Goal: Use online tool/utility: Utilize a website feature to perform a specific function

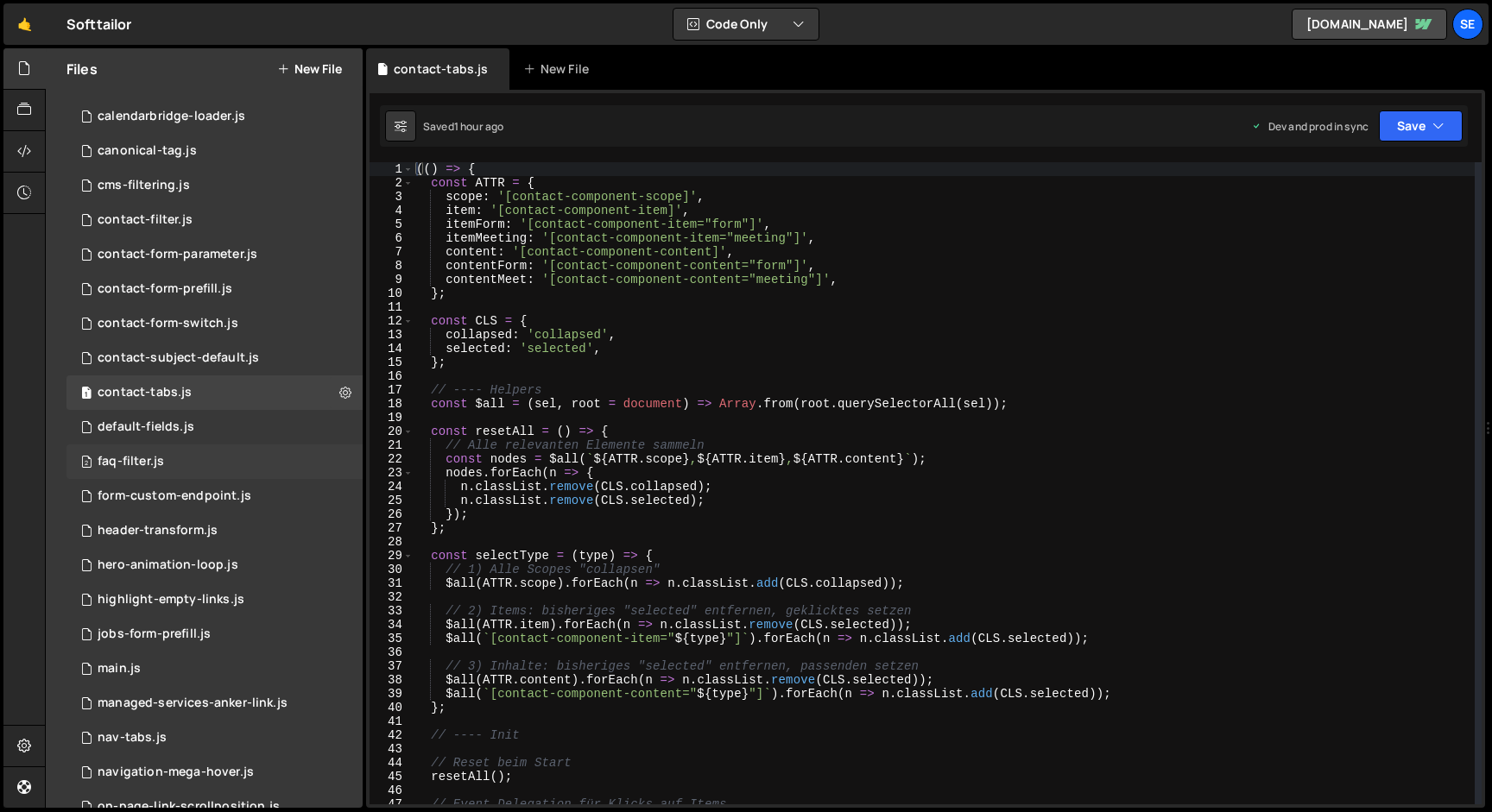
scroll to position [196, 0]
click at [138, 264] on div "1 contact-form-parameter.js 0" at bounding box center [214, 256] width 296 height 34
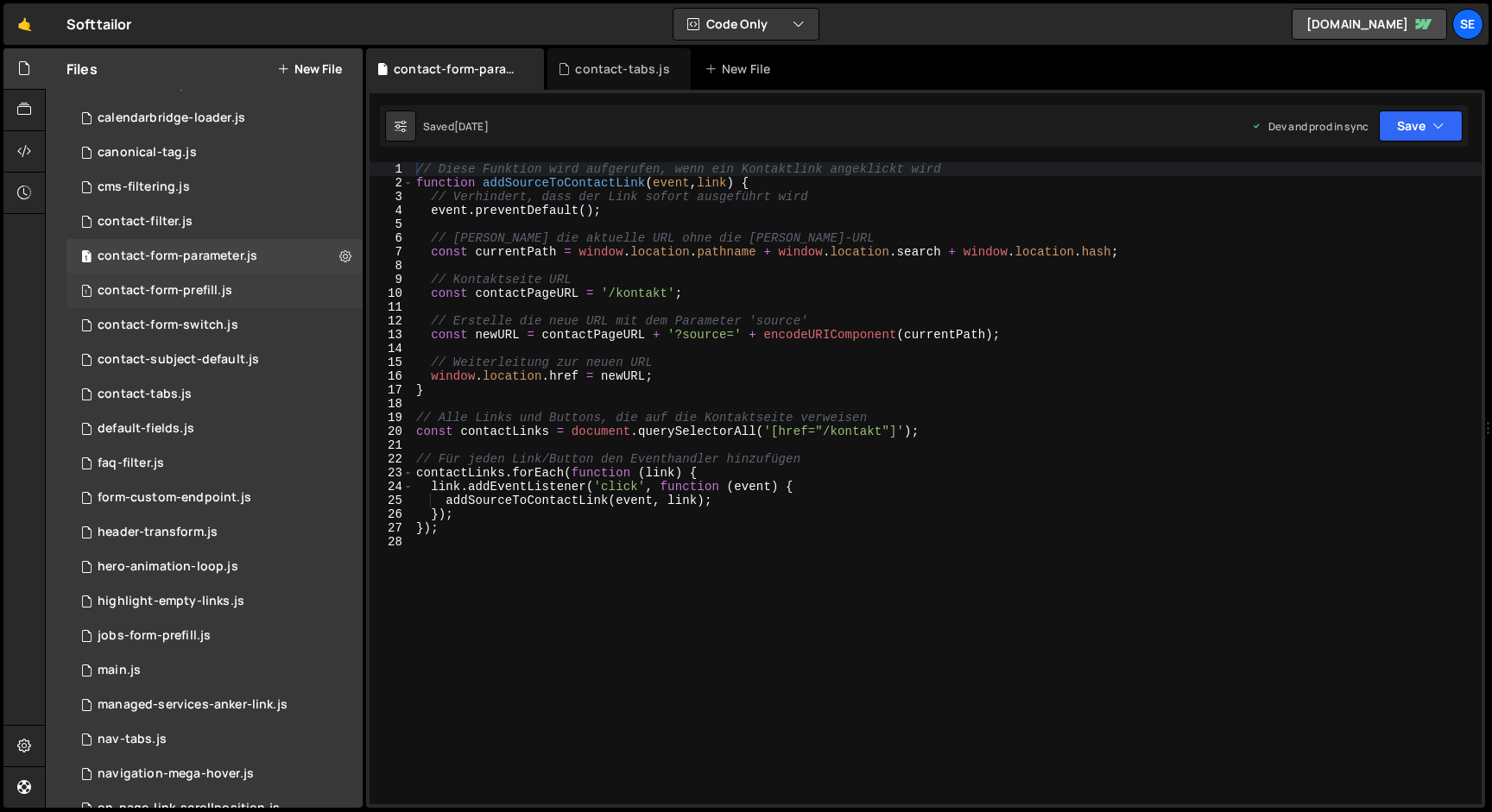
click at [137, 295] on div "contact-form-prefill.js" at bounding box center [165, 291] width 135 height 15
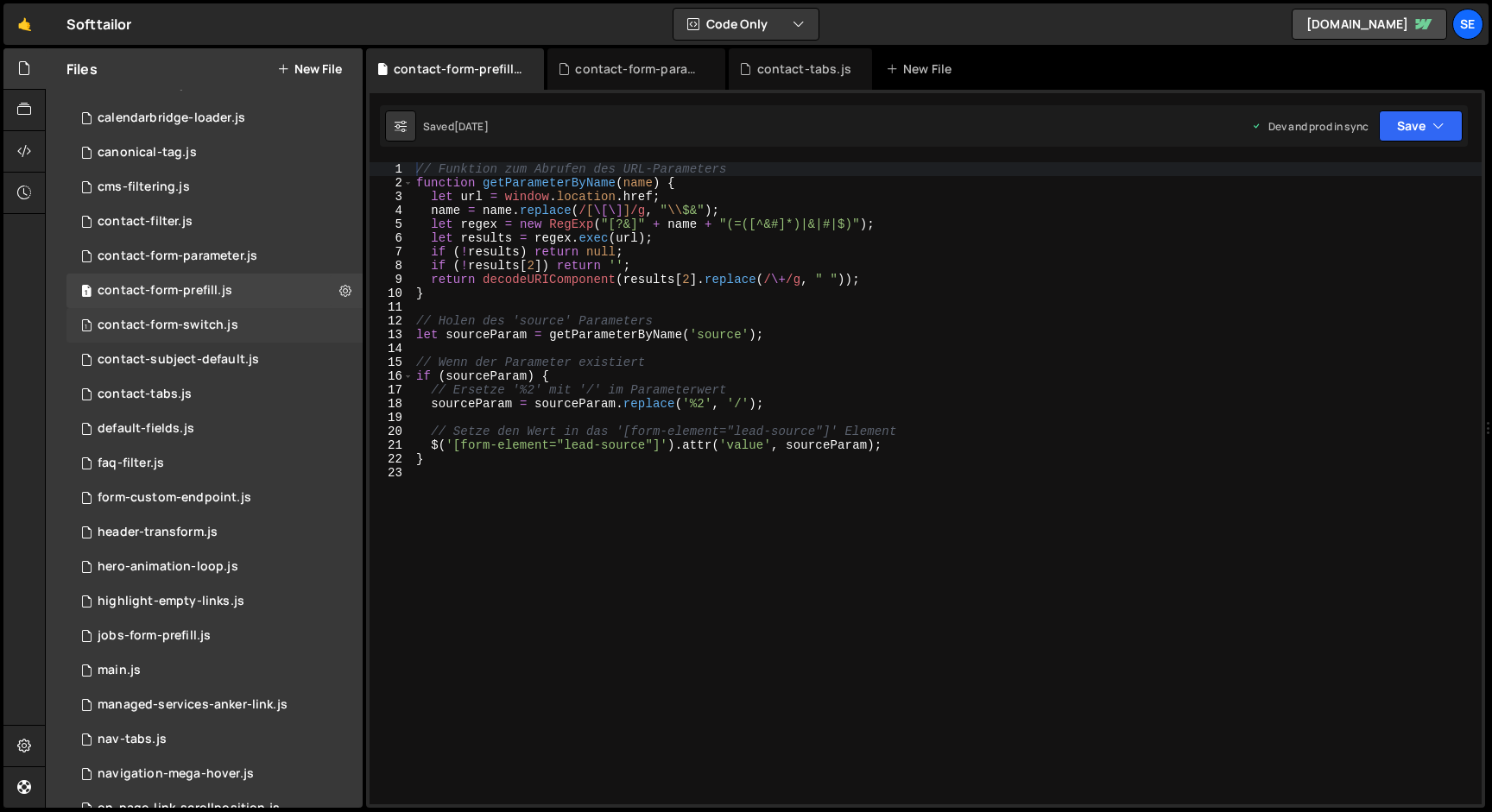
click at [137, 327] on div "contact-form-switch.js" at bounding box center [168, 325] width 141 height 15
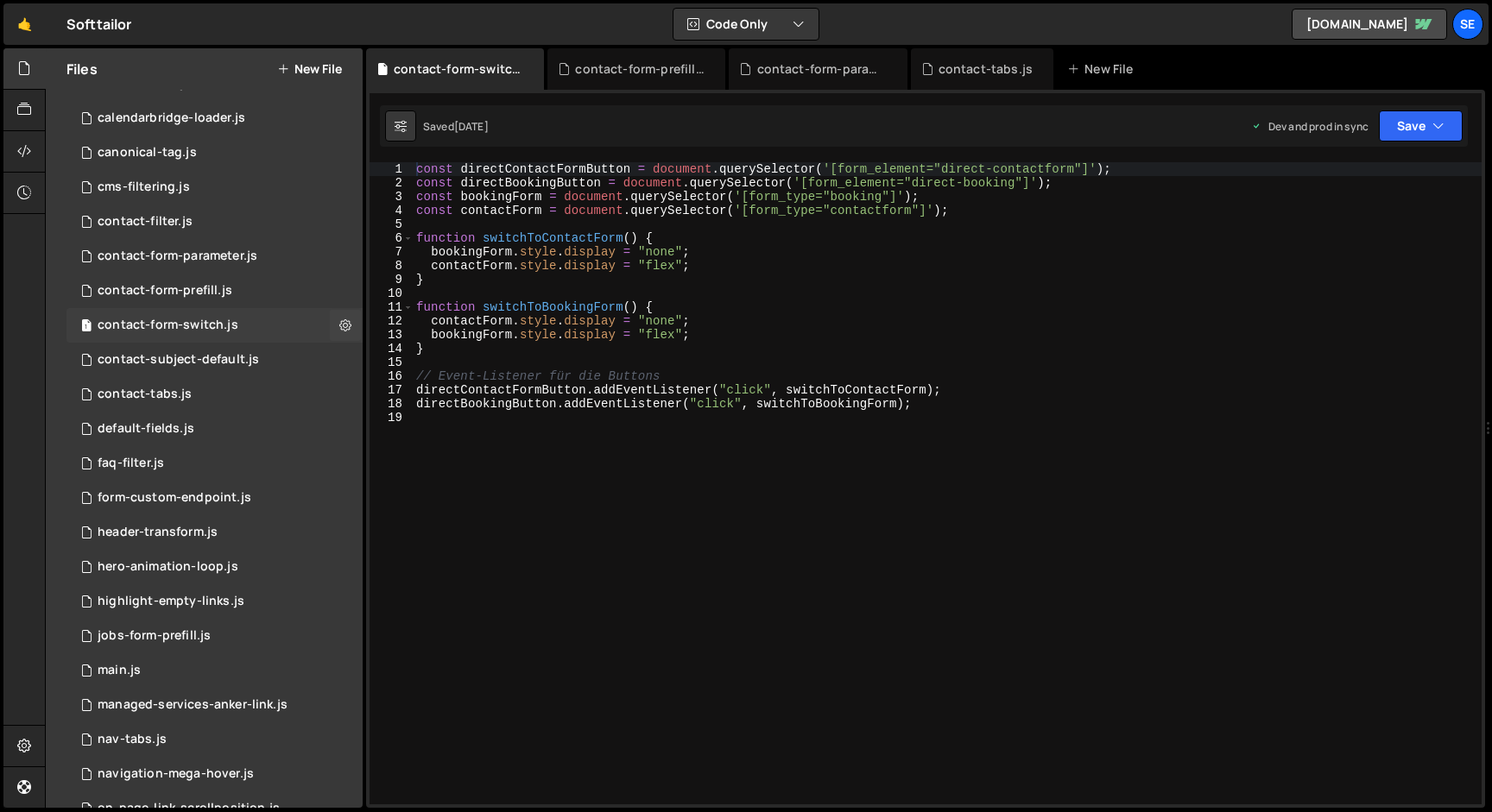
scroll to position [940, 0]
click at [145, 361] on div "contact-subject-default.js" at bounding box center [179, 359] width 162 height 15
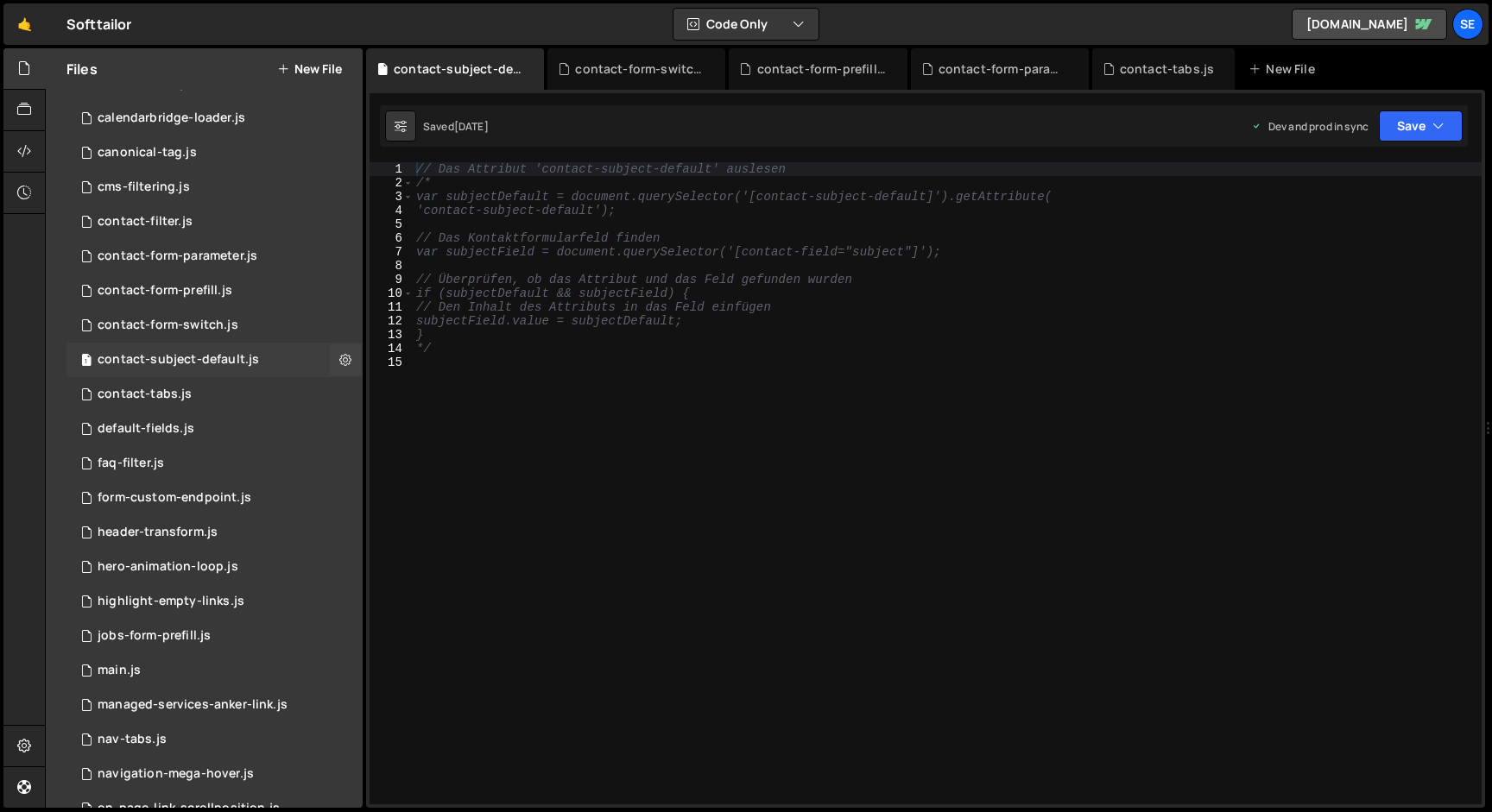
scroll to position [0, 0]
click at [182, 503] on div "form-custom-endpoint.js" at bounding box center [175, 498] width 154 height 15
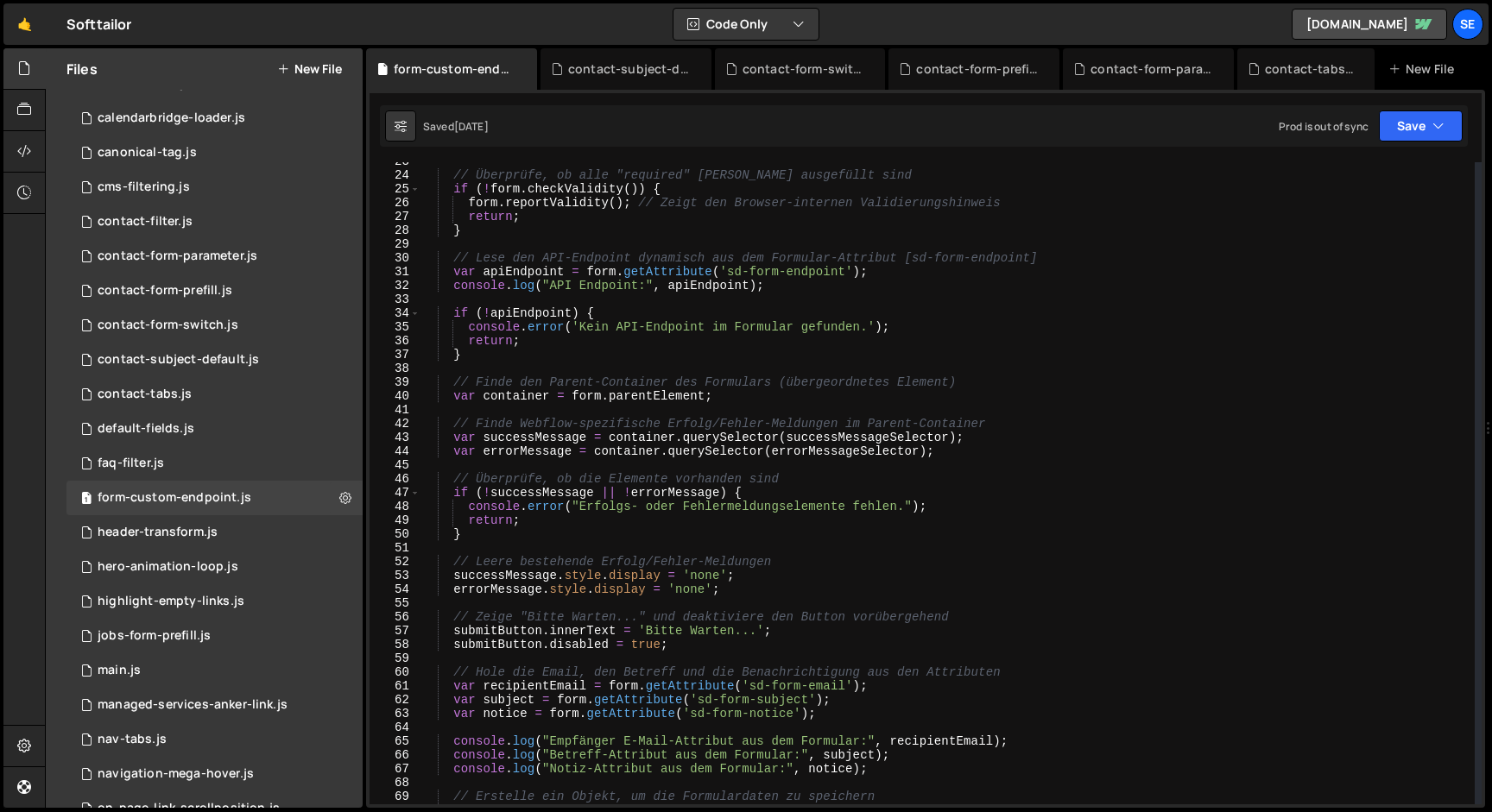
scroll to position [414, 0]
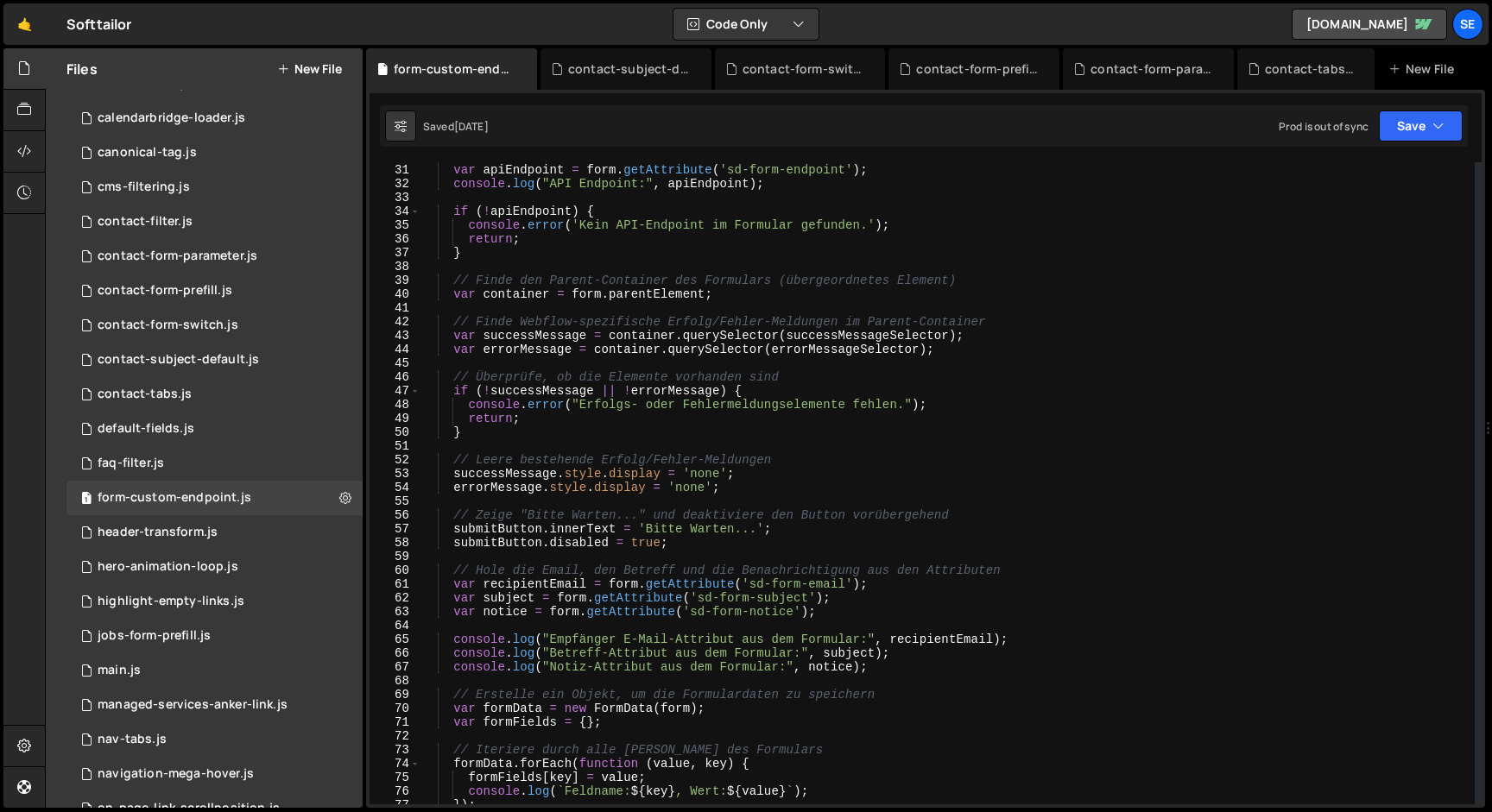
click at [1068, 389] on div "// Lese den API-Endpoint dynamisch aus dem Formular-Attribut [sd-form-endpoint]…" at bounding box center [947, 484] width 1054 height 669
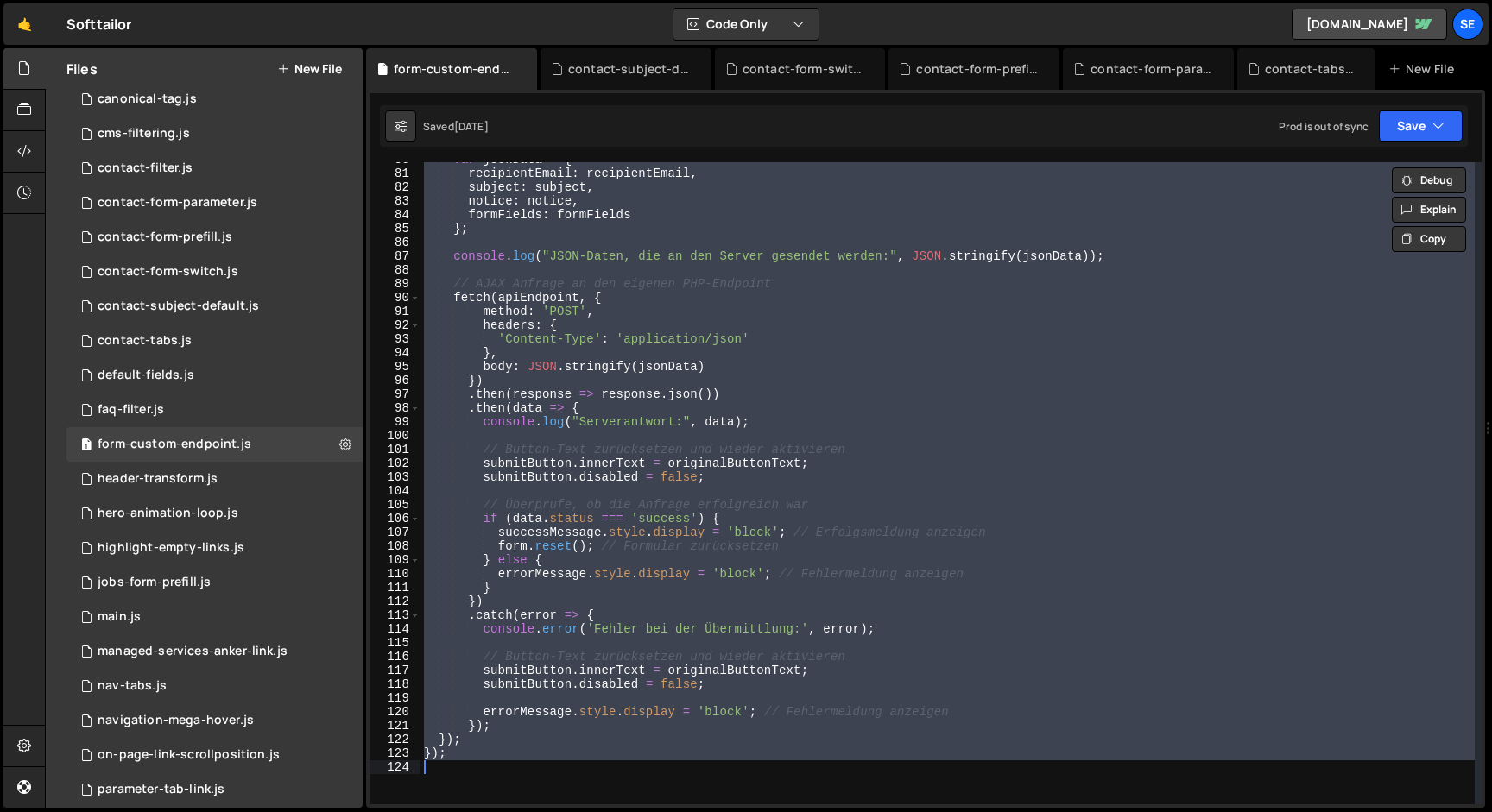
scroll to position [1094, 0]
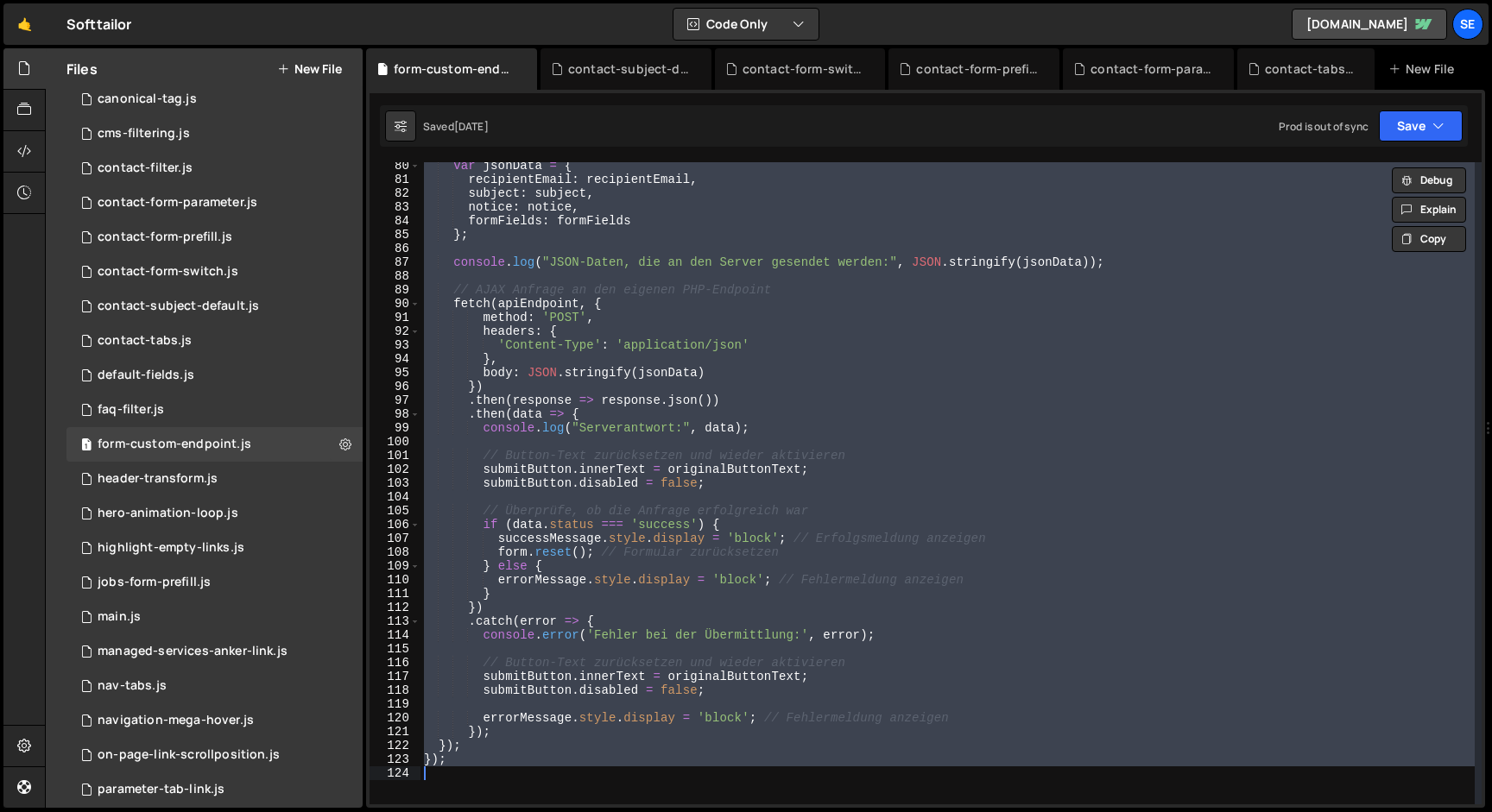
click at [885, 398] on div "var jsonData = { recipientEmail : recipientEmail , subject : subject , notice :…" at bounding box center [947, 483] width 1054 height 642
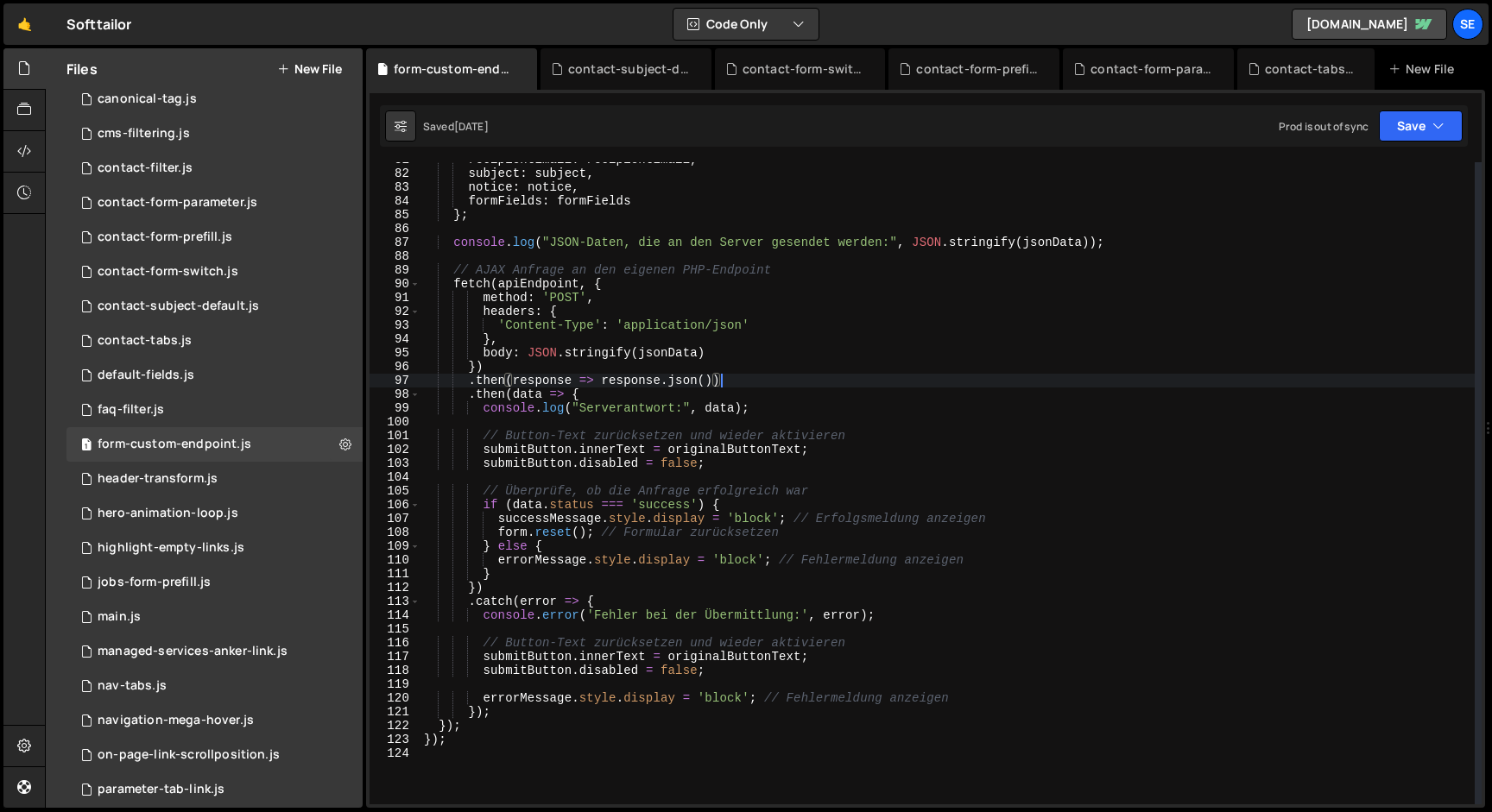
scroll to position [1298, 0]
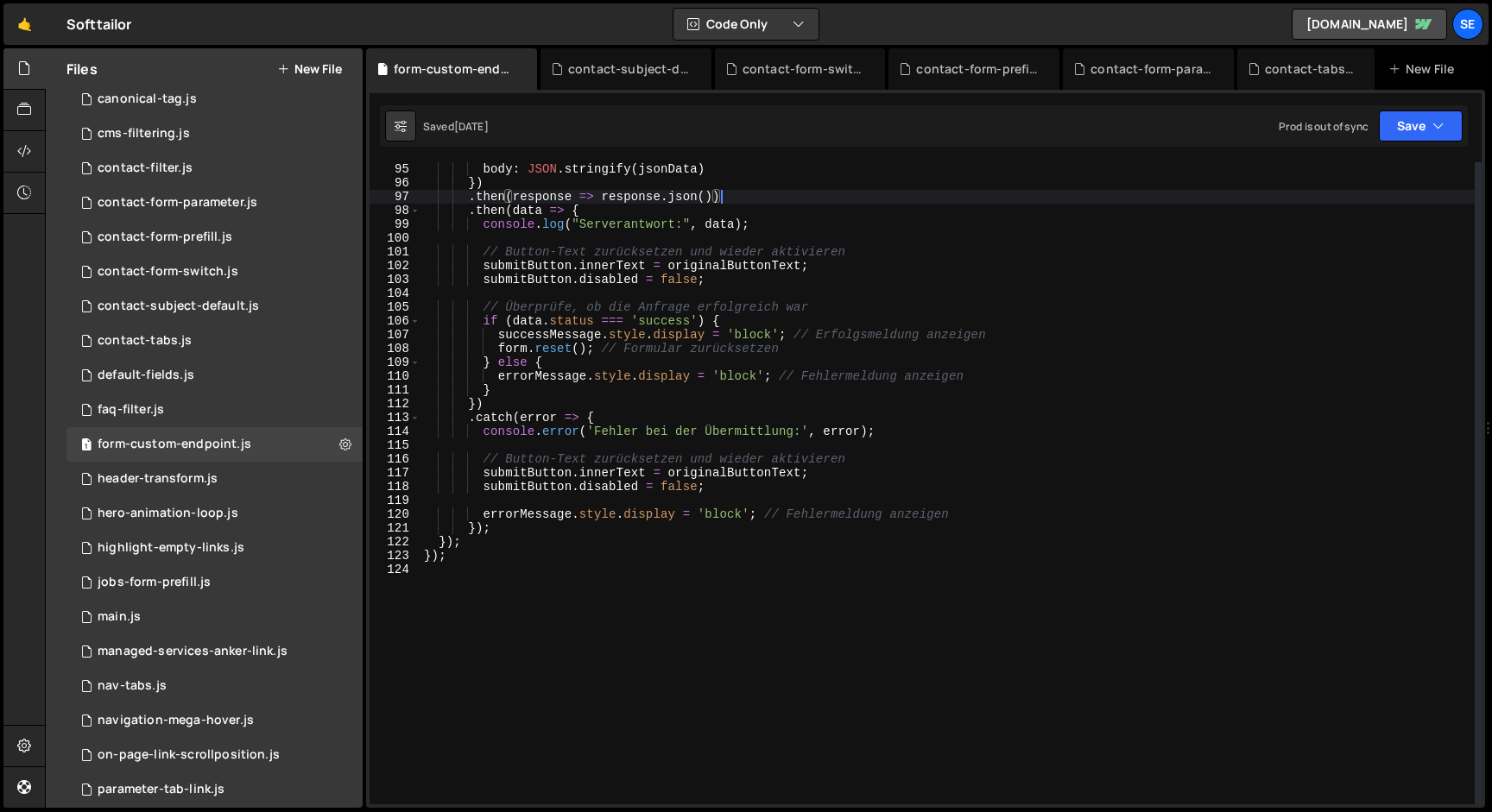
click at [800, 353] on div "} , body : JSON . stringify ( jsonData ) }) . then ( response => response . jso…" at bounding box center [947, 483] width 1054 height 669
type textarea "form.reset(); // Formular zurücksetzen"
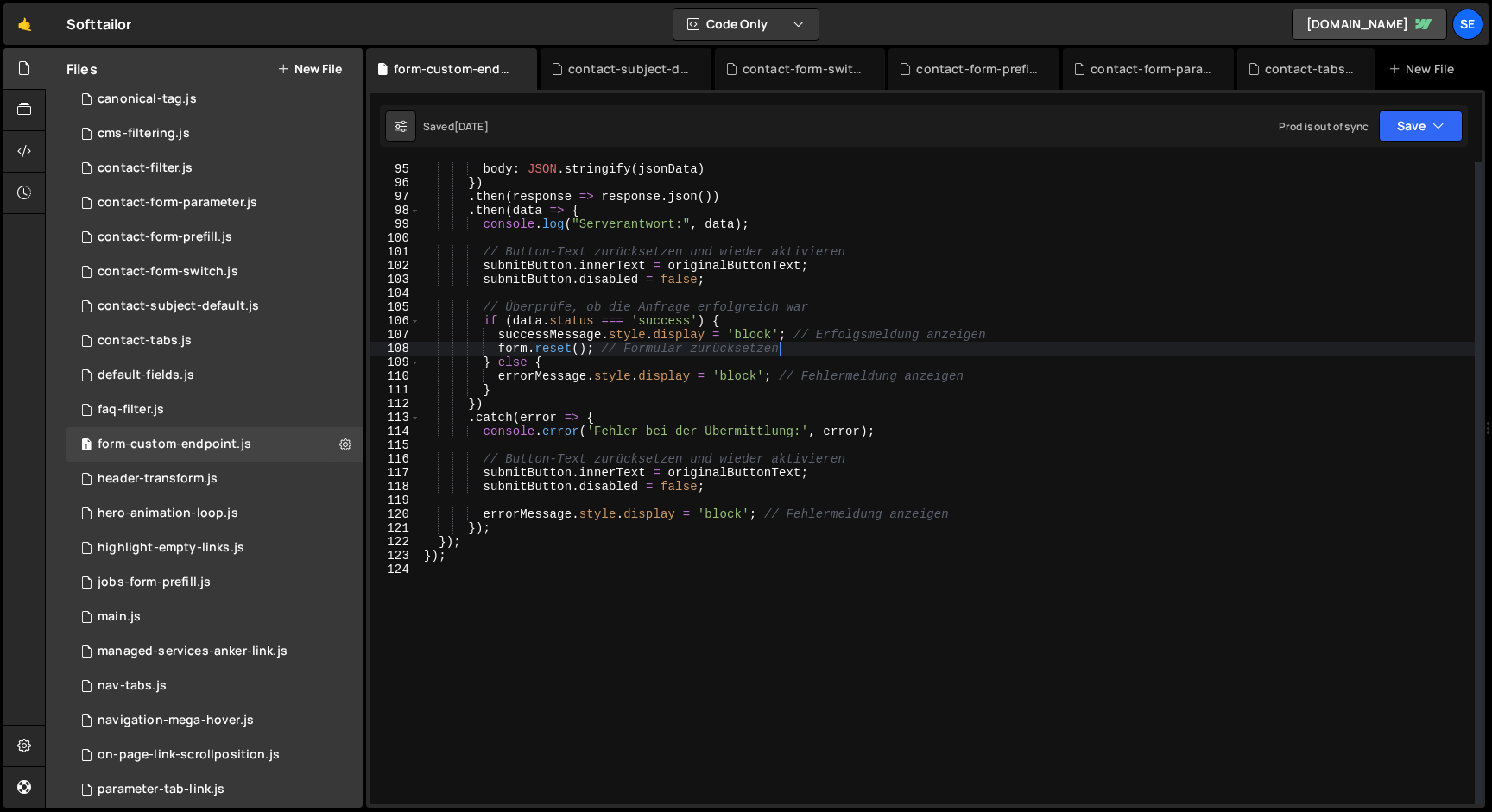
scroll to position [0, 5]
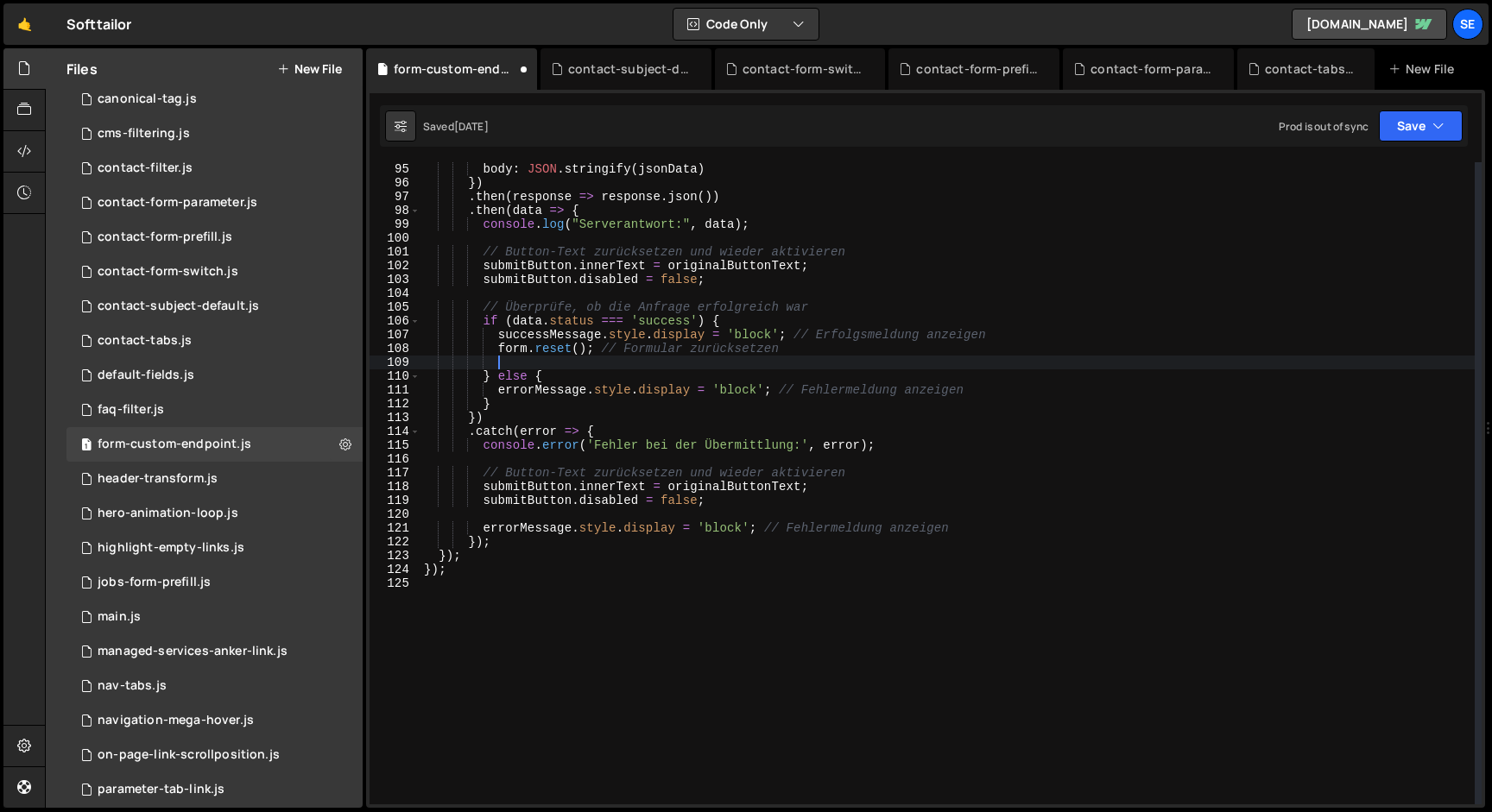
paste textarea "}, 2000);"
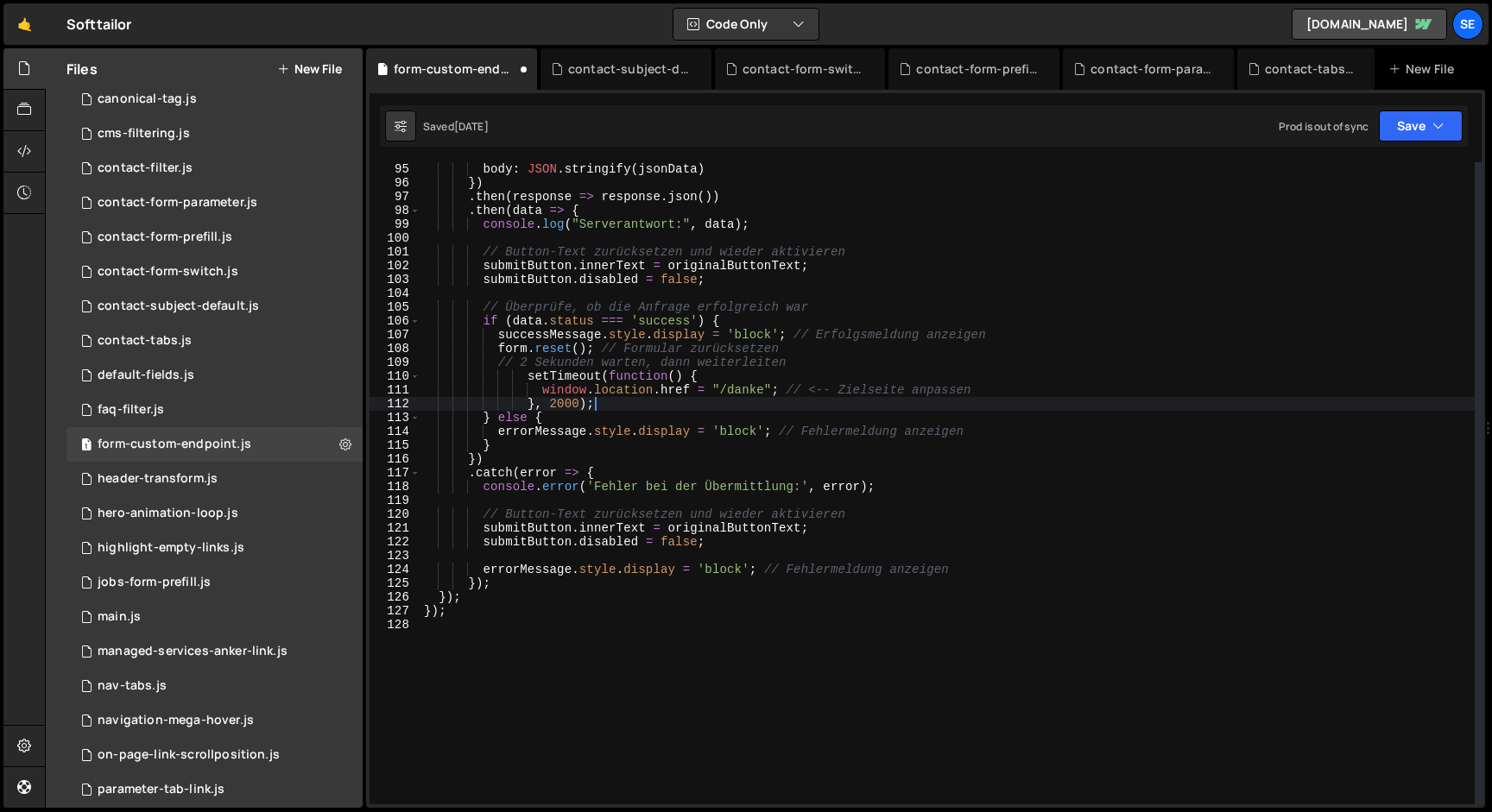
click at [607, 376] on div "} , body : JSON . stringify ( jsonData ) }) . then ( response => response . jso…" at bounding box center [947, 483] width 1054 height 669
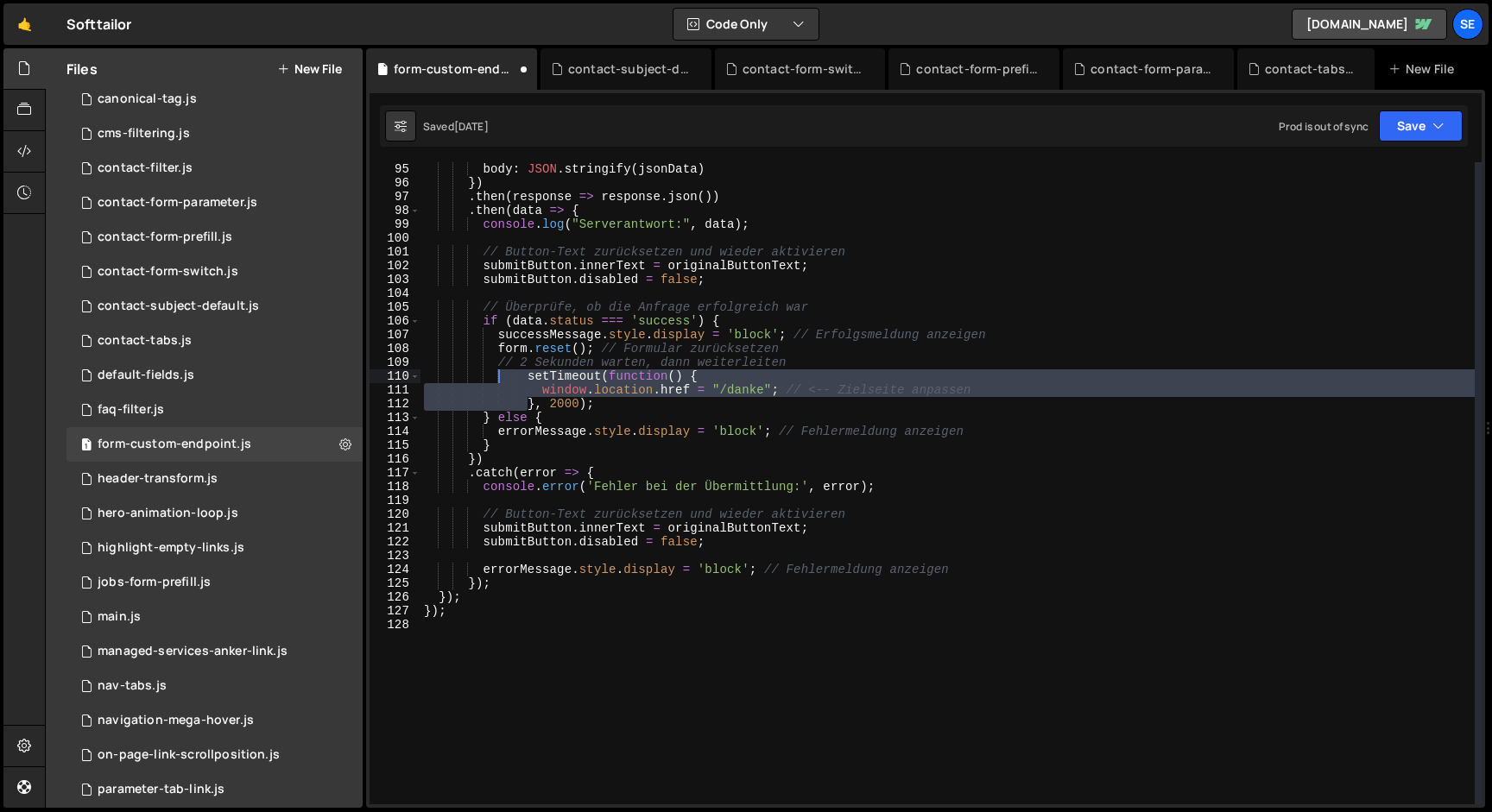
drag, startPoint x: 520, startPoint y: 398, endPoint x: 500, endPoint y: 381, distance: 26.2
click at [500, 381] on div "} , body : JSON . stringify ( jsonData ) }) . then ( response => response . jso…" at bounding box center [947, 483] width 1054 height 669
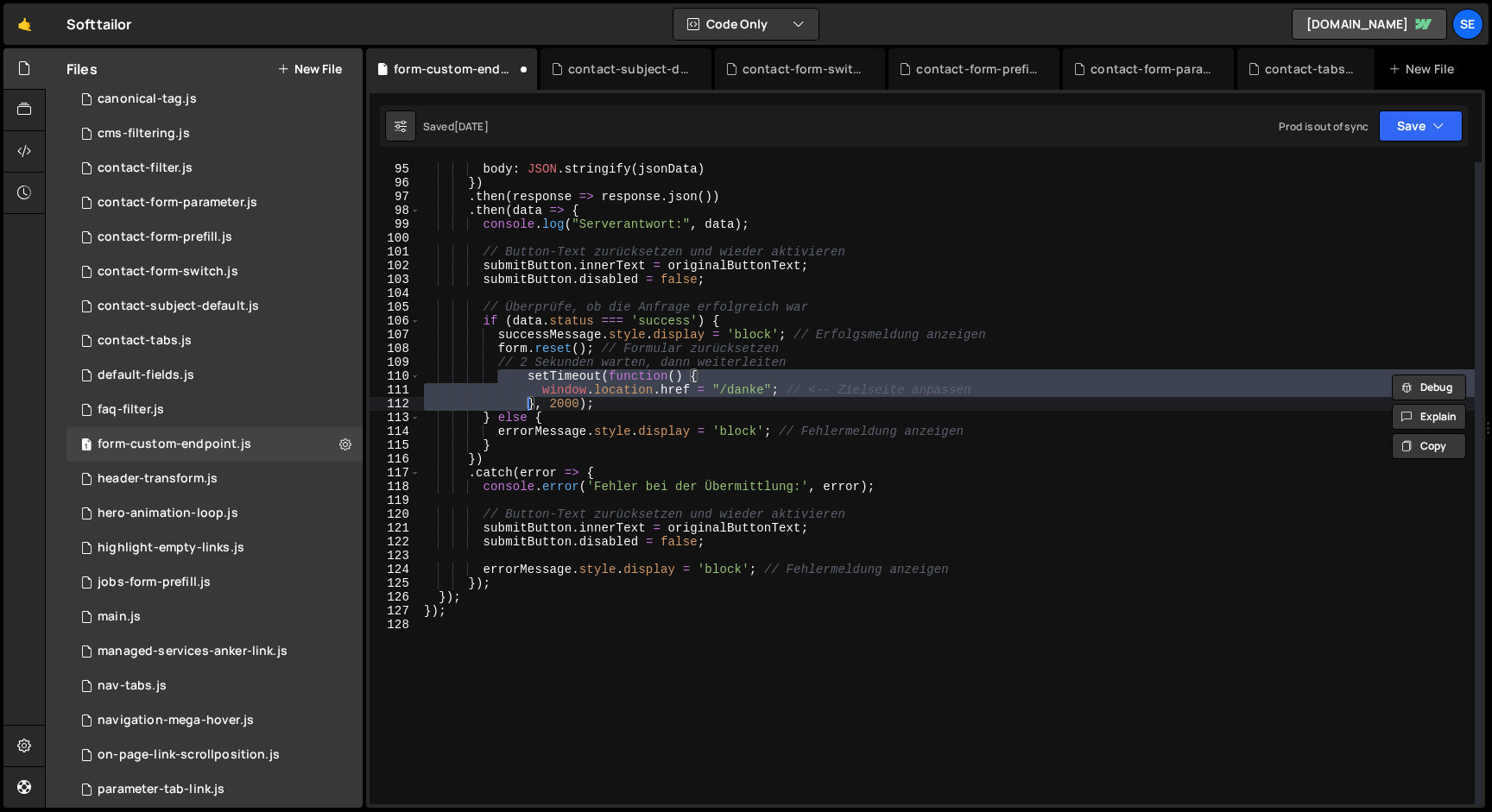
click at [537, 398] on div "} , body : JSON . stringify ( jsonData ) }) . then ( response => response . jso…" at bounding box center [947, 483] width 1054 height 669
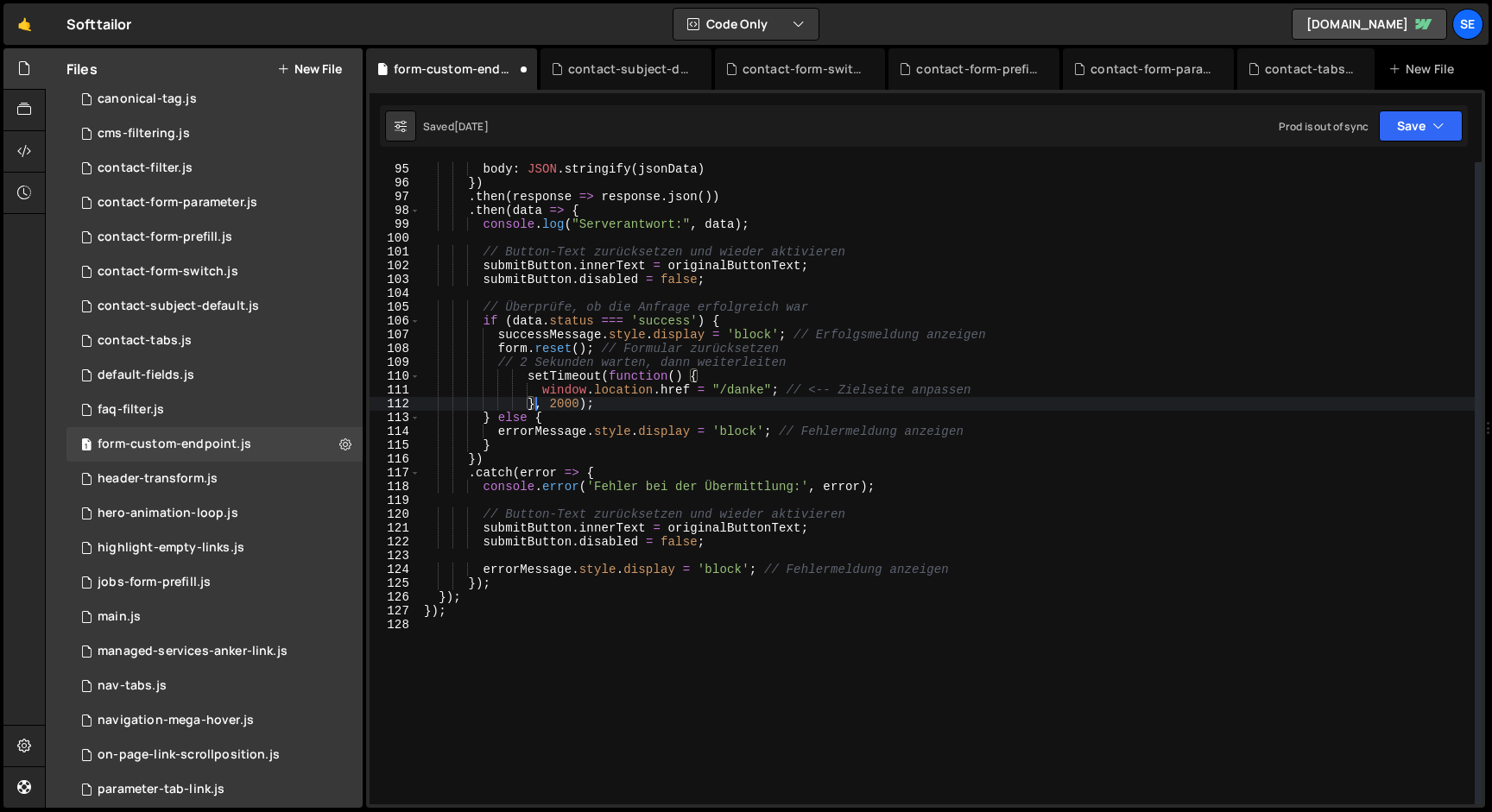
click at [528, 402] on div "} , body : JSON . stringify ( jsonData ) }) . then ( response => response . jso…" at bounding box center [947, 483] width 1054 height 669
drag, startPoint x: 528, startPoint y: 377, endPoint x: 536, endPoint y: 384, distance: 10.6
click at [529, 377] on div "} , body : JSON . stringify ( jsonData ) }) . then ( response => response . jso…" at bounding box center [947, 483] width 1054 height 669
click at [542, 388] on div "} , body : JSON . stringify ( jsonData ) }) . then ( response => response . jso…" at bounding box center [947, 483] width 1054 height 669
click at [703, 393] on div "} , body : JSON . stringify ( jsonData ) }) . then ( response => response . jso…" at bounding box center [947, 483] width 1054 height 669
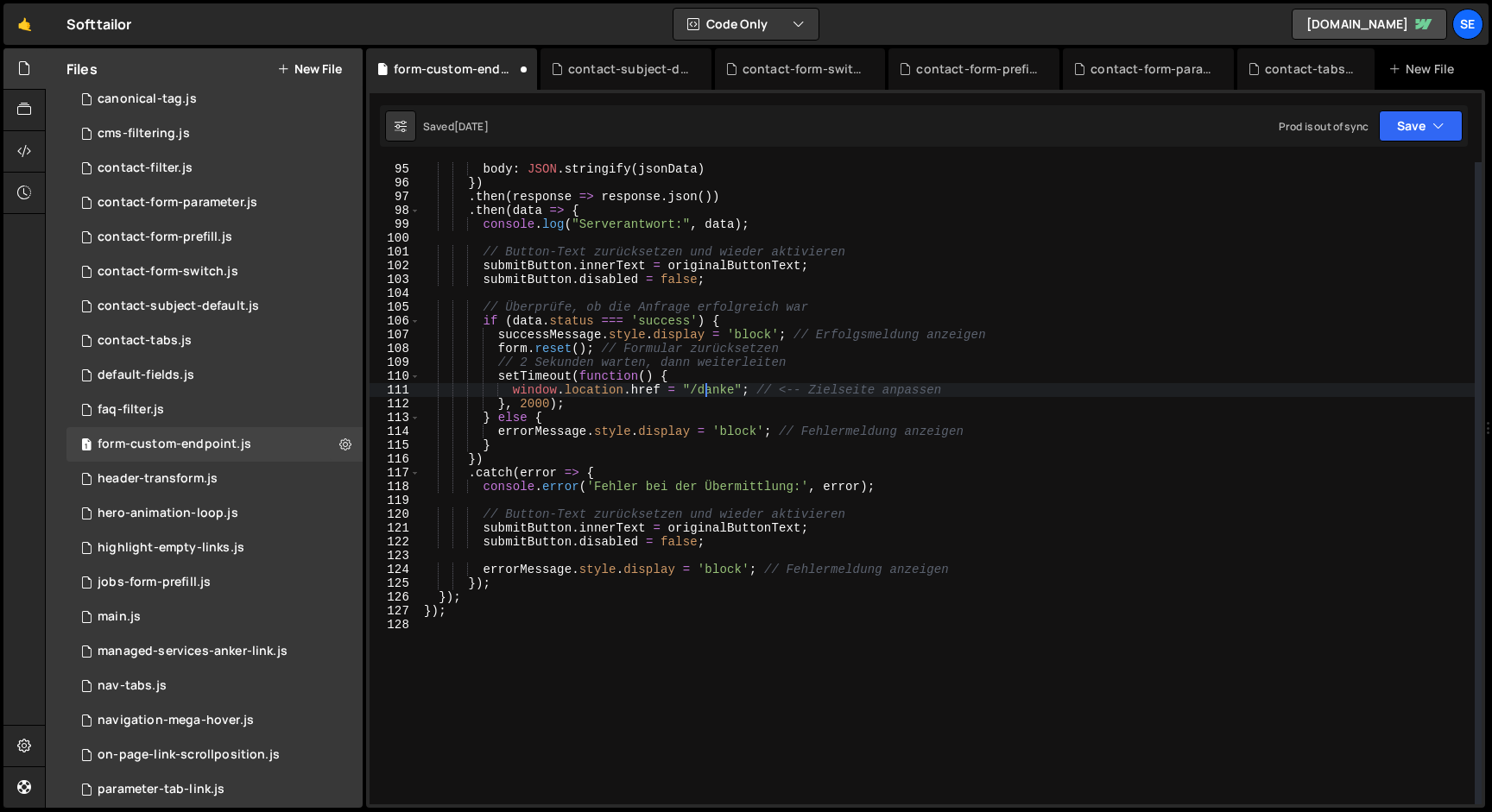
click at [706, 393] on div "} , body : JSON . stringify ( jsonData ) }) . then ( response => response . jso…" at bounding box center [947, 483] width 1054 height 669
paste textarea "danke-kontaktformular"
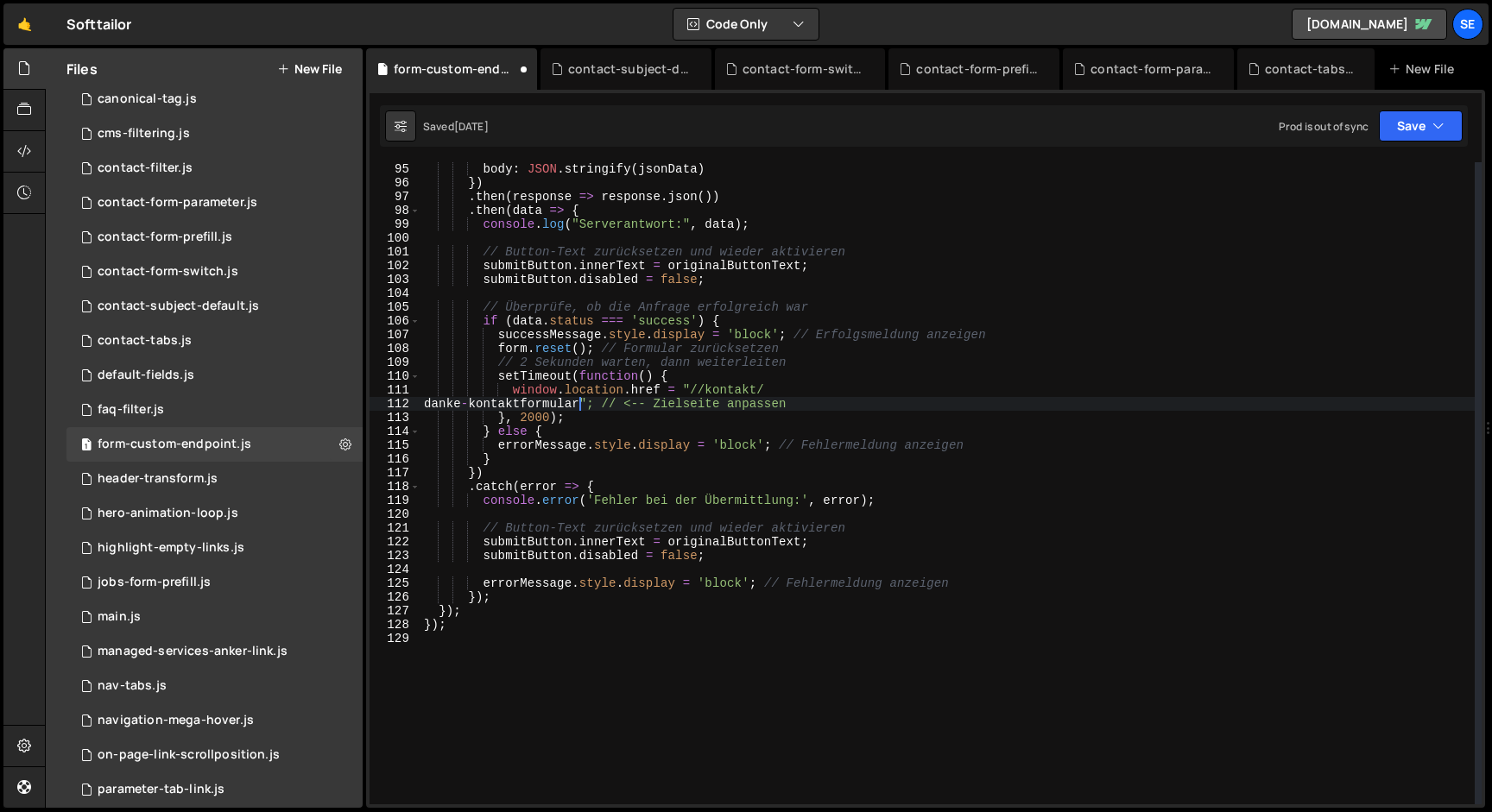
click at [707, 393] on div "} , body : JSON . stringify ( jsonData ) }) . then ( response => response . jso…" at bounding box center [947, 483] width 1054 height 669
click at [427, 403] on div "} , body : JSON . stringify ( jsonData ) }) . then ( response => response . jso…" at bounding box center [947, 483] width 1054 height 669
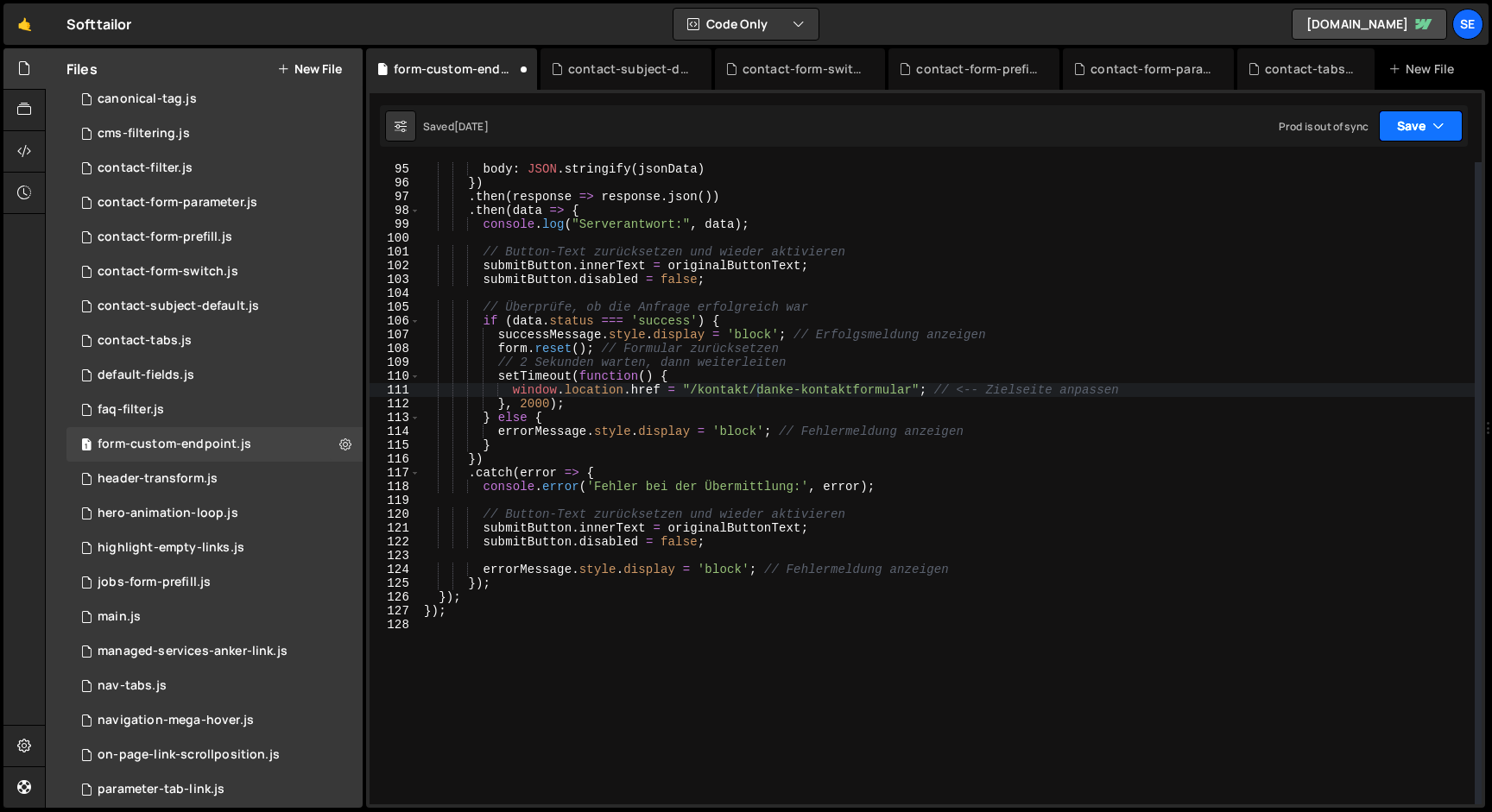
click at [1416, 135] on button "Save" at bounding box center [1421, 126] width 84 height 31
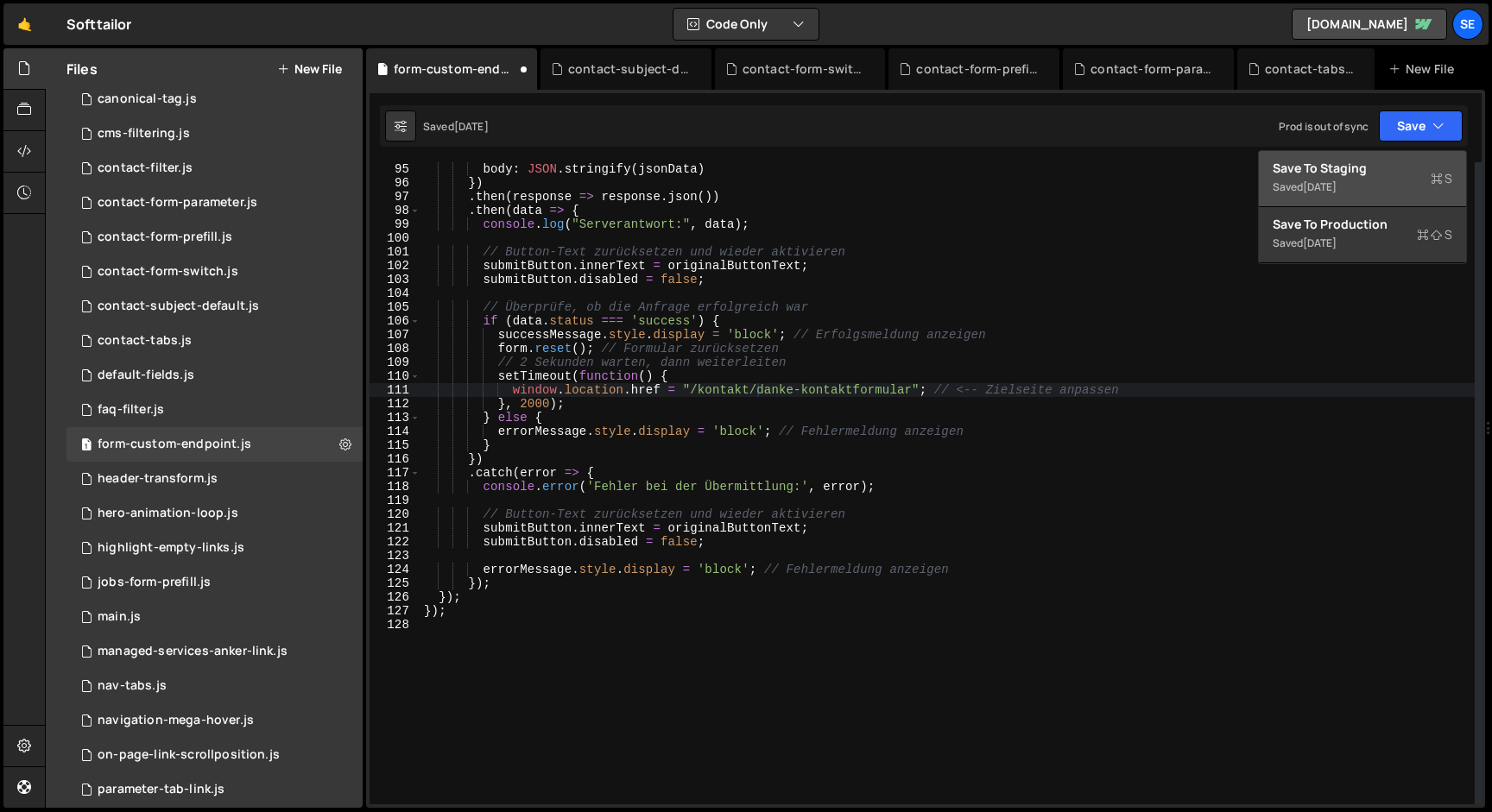
click at [1386, 178] on div "Saved [DATE]" at bounding box center [1362, 187] width 180 height 21
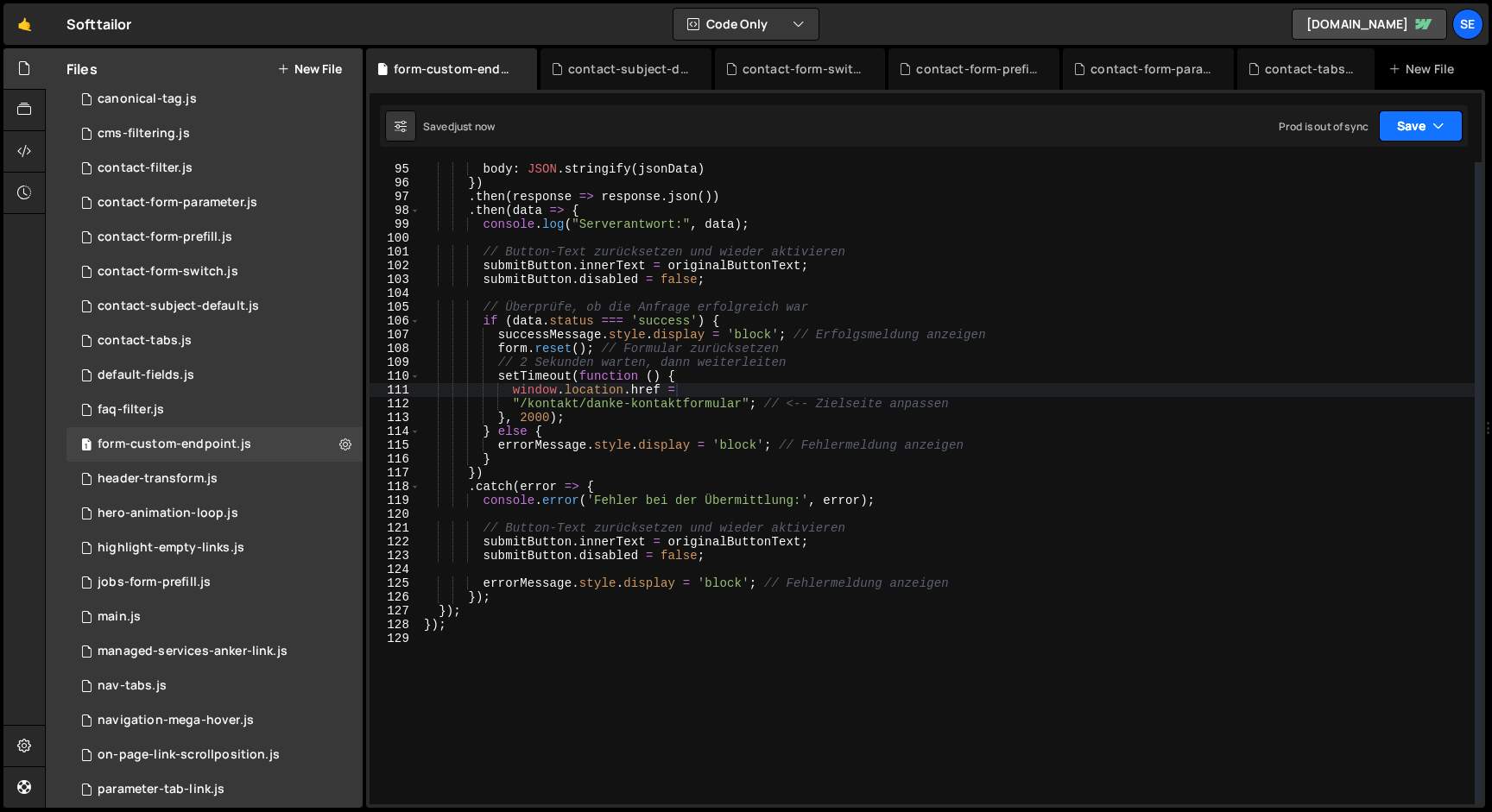
click at [1407, 126] on button "Save" at bounding box center [1421, 126] width 84 height 31
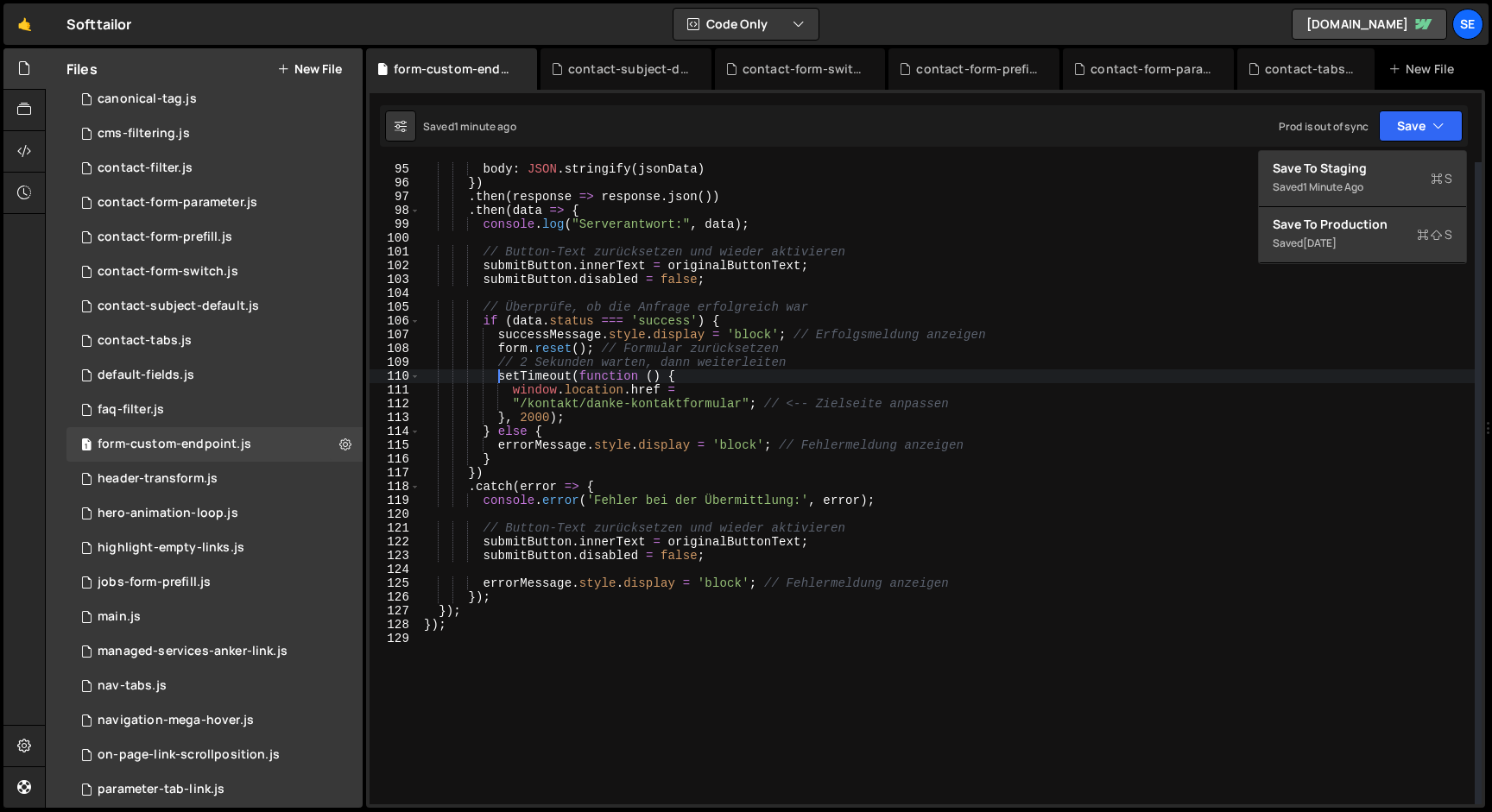
click at [500, 377] on div "} , body : JSON . stringify ( jsonData ) }) . then ( response => response . jso…" at bounding box center [947, 483] width 1054 height 669
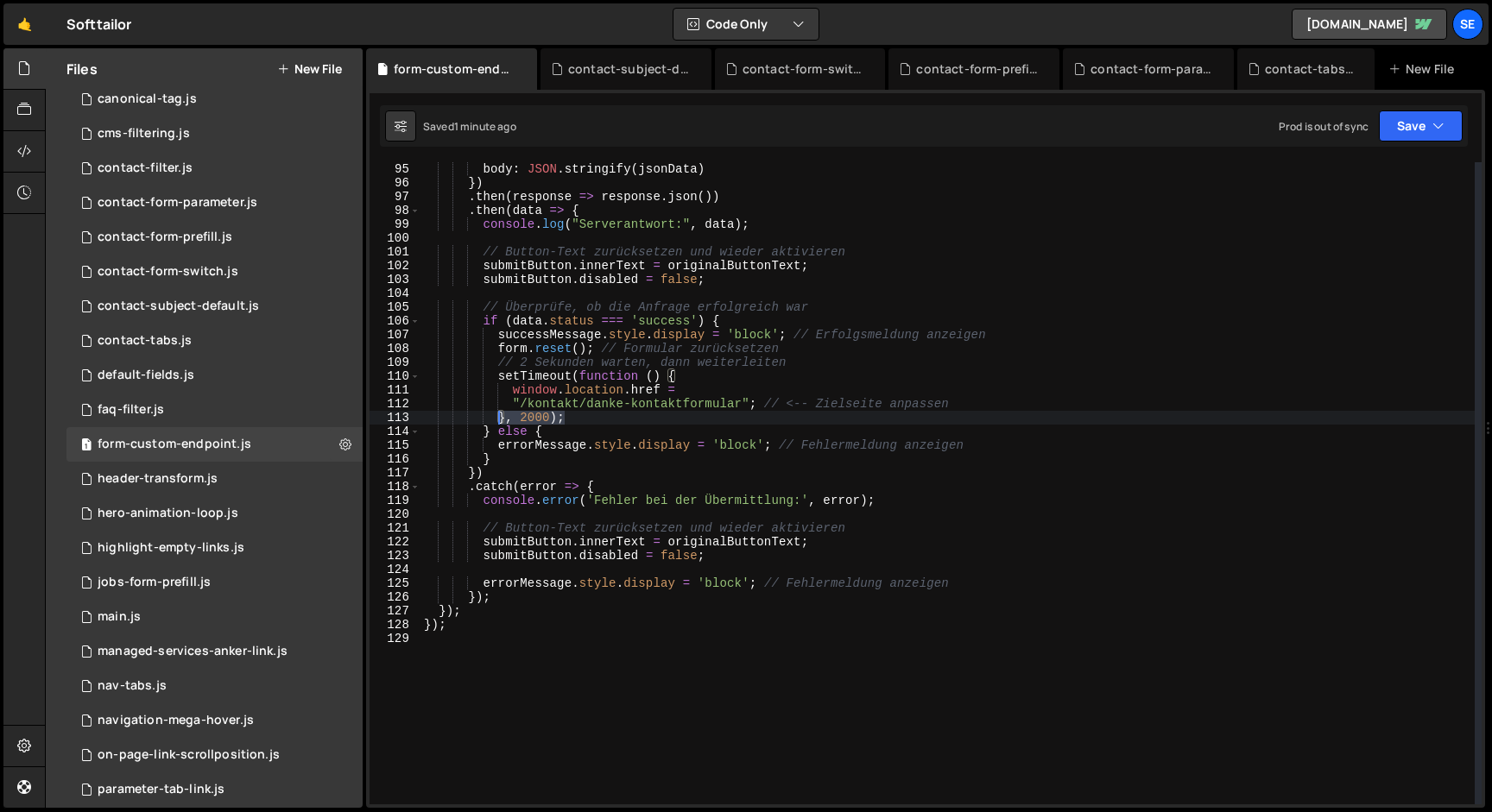
drag, startPoint x: 575, startPoint y: 417, endPoint x: 500, endPoint y: 417, distance: 75.0
click at [500, 417] on div "} , body : JSON . stringify ( jsonData ) }) . then ( response => response . jso…" at bounding box center [947, 483] width 1054 height 669
type textarea "}, 2000);"
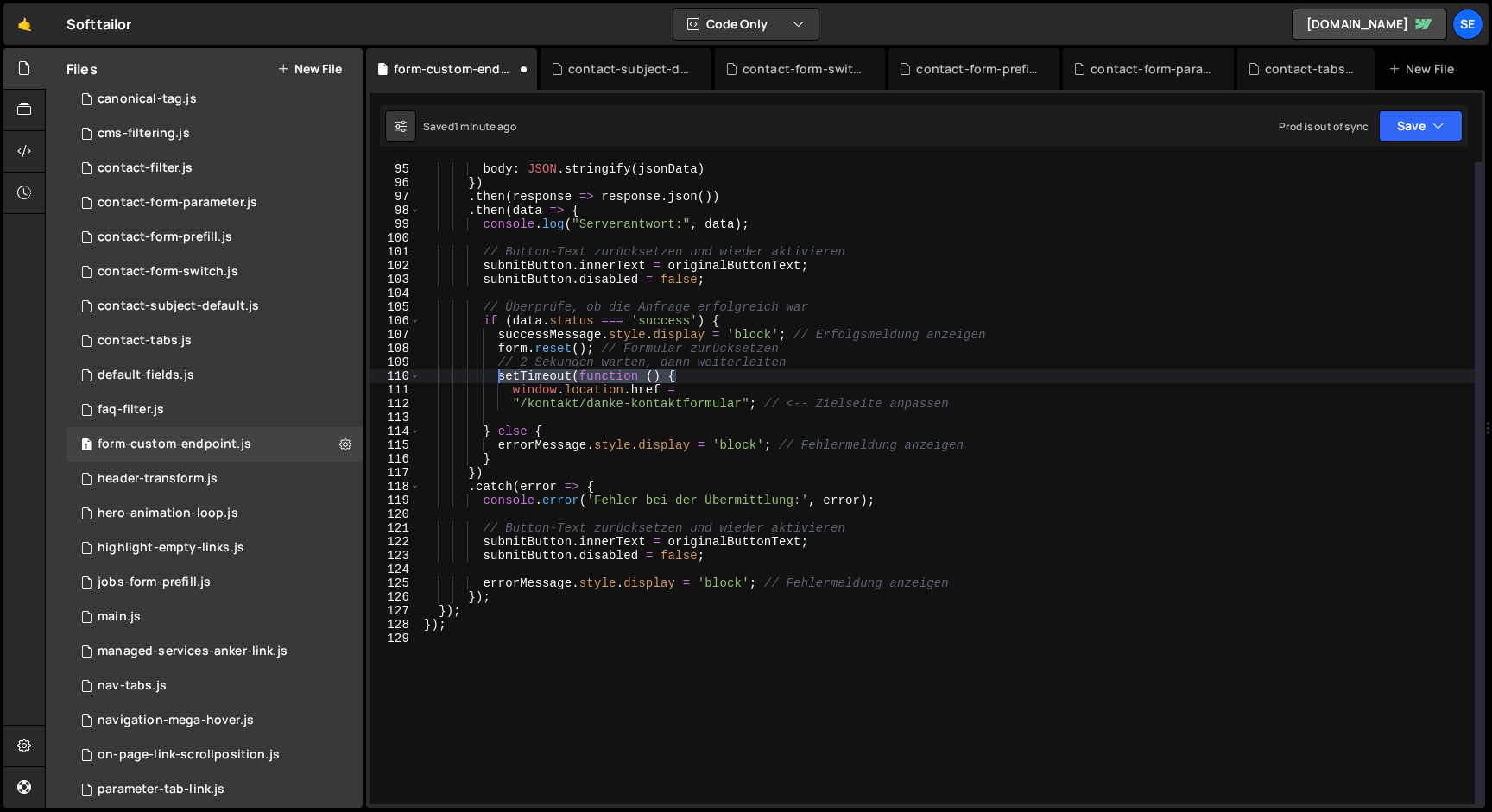
drag, startPoint x: 683, startPoint y: 378, endPoint x: 500, endPoint y: 378, distance: 183.0
click at [500, 378] on div "} , body : JSON . stringify ( jsonData ) }) . then ( response => response . jso…" at bounding box center [947, 483] width 1054 height 669
type textarea "setTimeout(function () {"
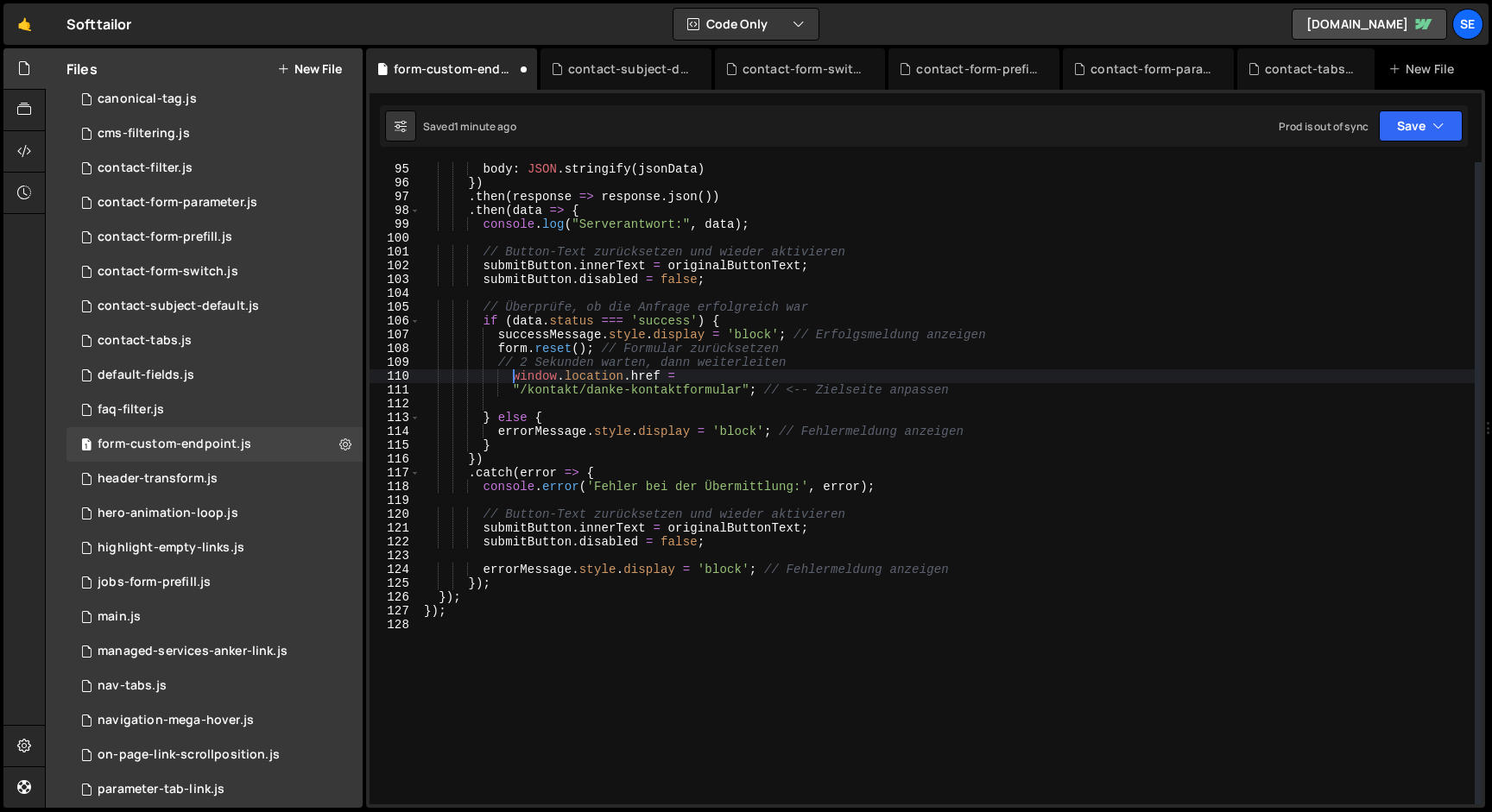
drag, startPoint x: 510, startPoint y: 377, endPoint x: 513, endPoint y: 398, distance: 21.2
click at [510, 377] on div "} , body : JSON . stringify ( jsonData ) }) . then ( response => response . jso…" at bounding box center [947, 483] width 1054 height 669
drag, startPoint x: 513, startPoint y: 388, endPoint x: 513, endPoint y: 403, distance: 15.0
click at [513, 388] on div "} , body : JSON . stringify ( jsonData ) }) . then ( response => response . jso…" at bounding box center [947, 483] width 1054 height 669
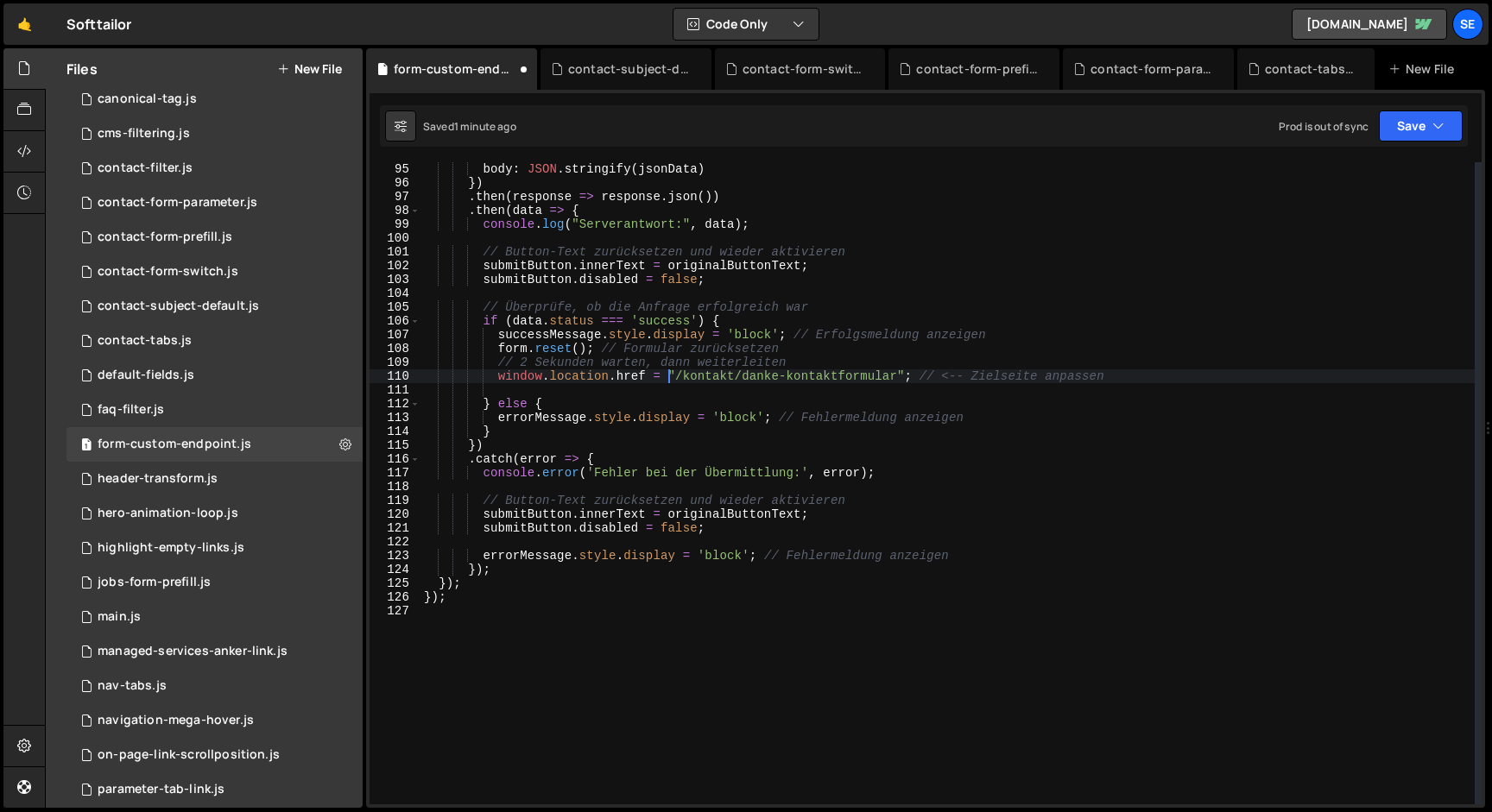
scroll to position [0, 16]
type textarea "window.location.href = "/kontakt/danke-kontaktformular"; // <-- Zielseite anpas…"
click at [1437, 135] on button "Save" at bounding box center [1421, 126] width 84 height 31
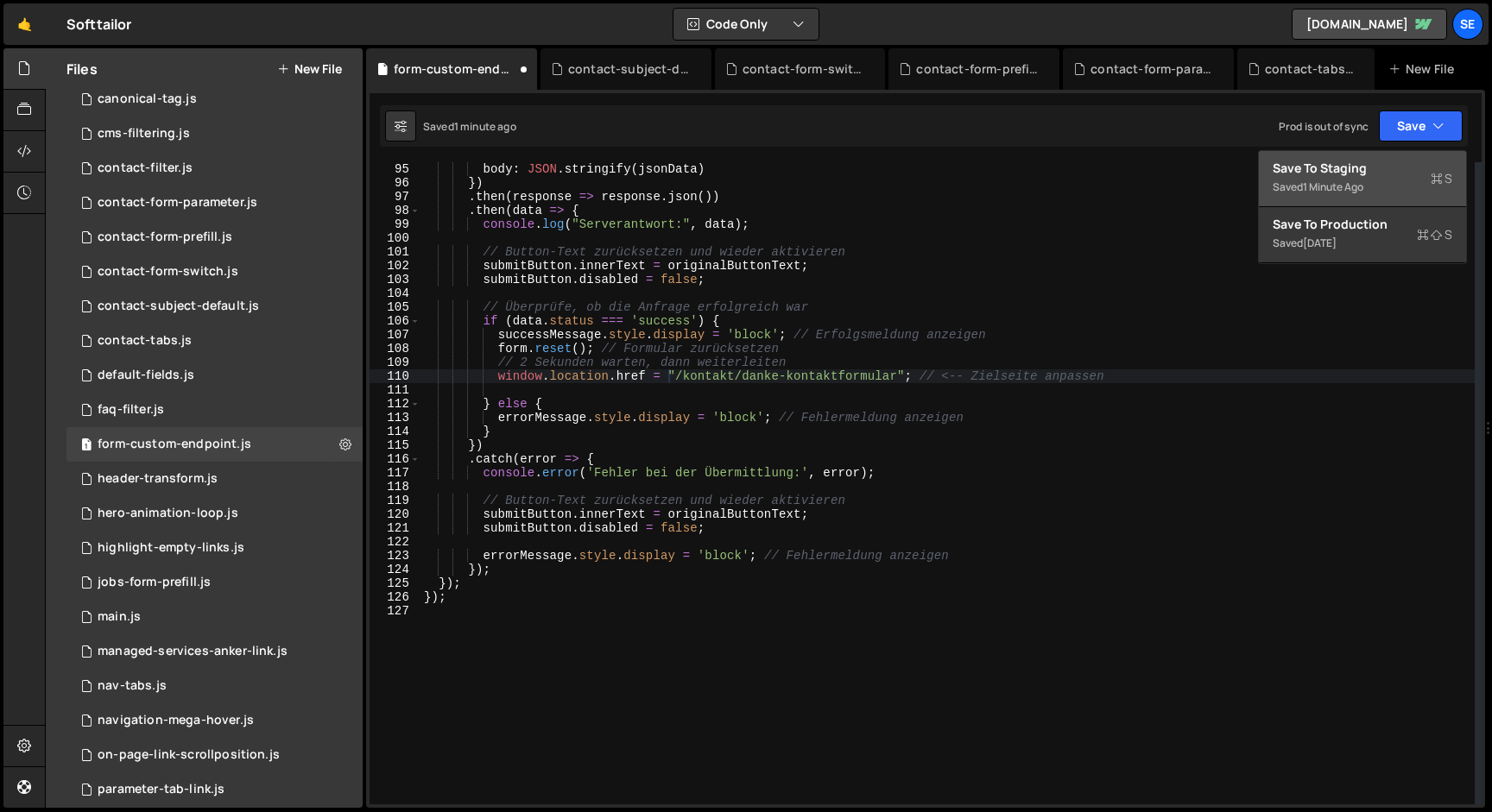
click at [1379, 175] on div "Save to Staging S" at bounding box center [1362, 168] width 180 height 17
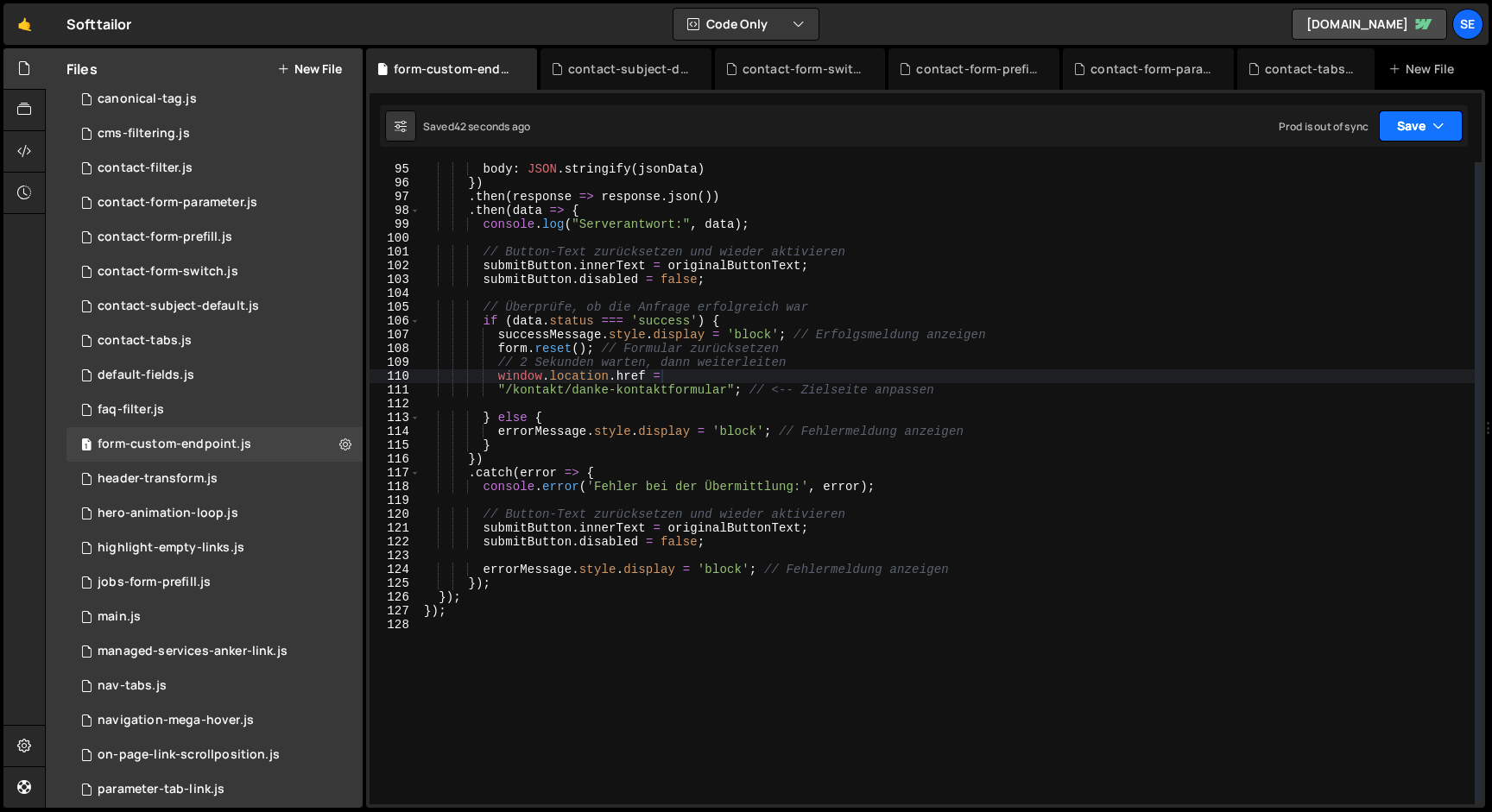
click at [1404, 133] on button "Save" at bounding box center [1421, 126] width 84 height 31
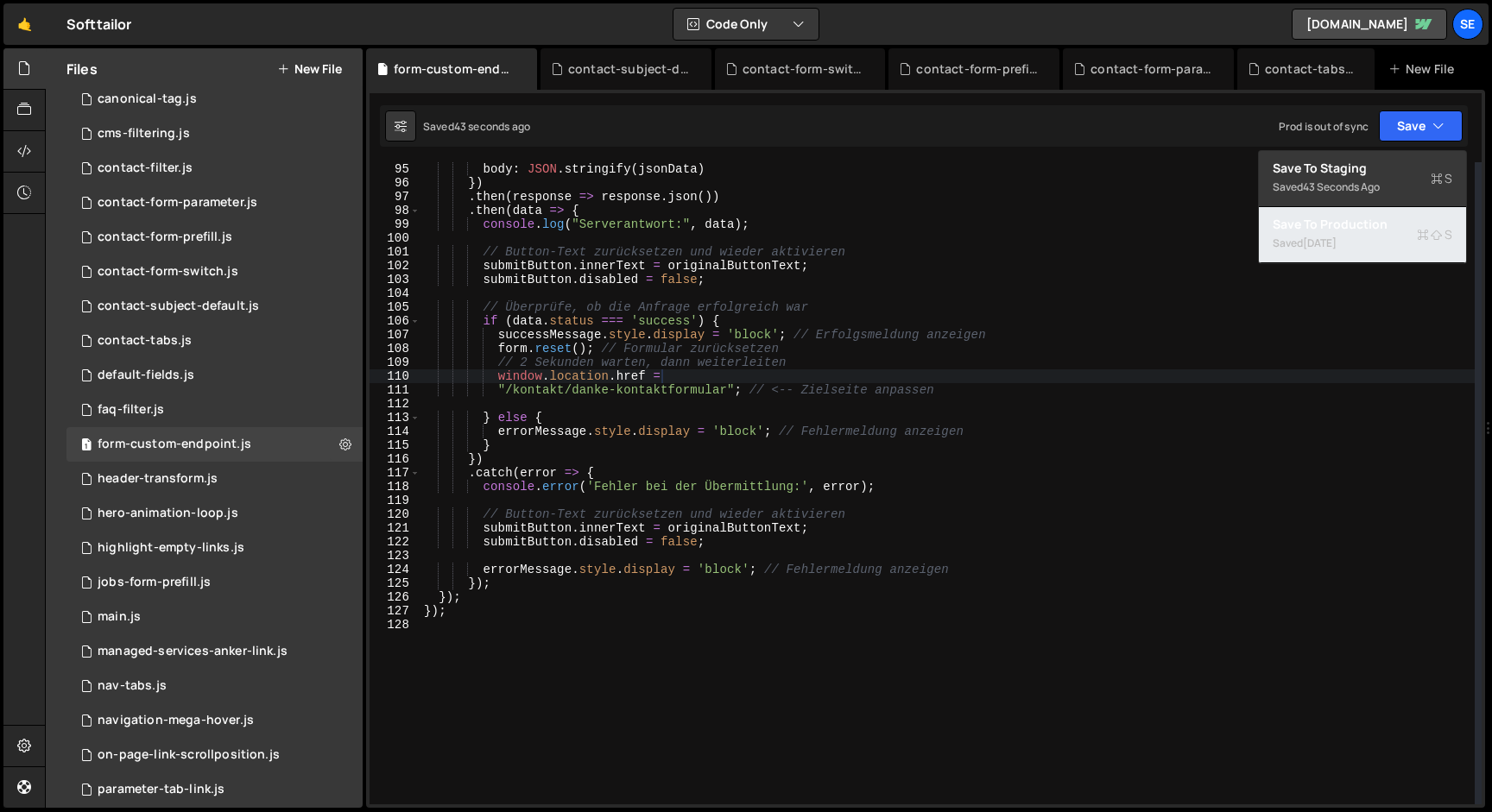
click at [1347, 233] on div "Saved [DATE]" at bounding box center [1362, 243] width 180 height 21
